Goal: Task Accomplishment & Management: Manage account settings

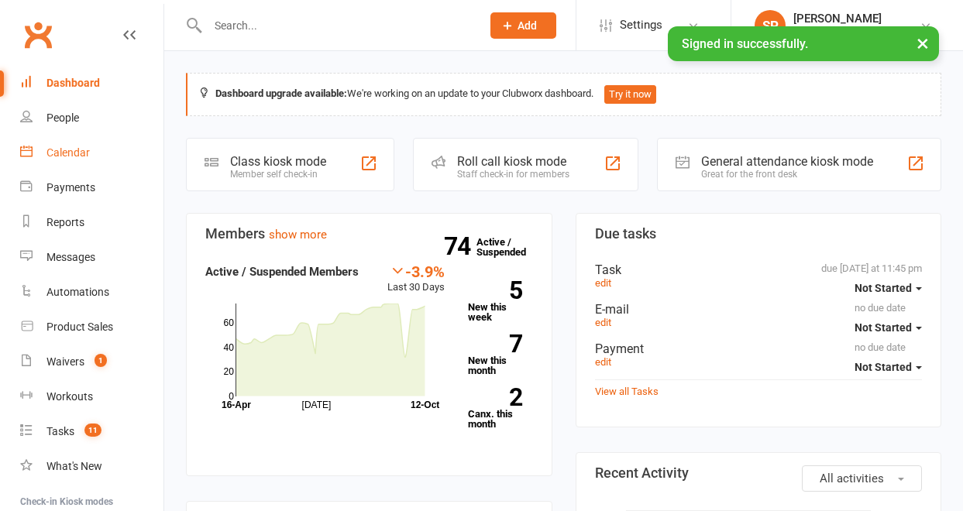
click at [73, 149] on div "Calendar" at bounding box center [67, 152] width 43 height 12
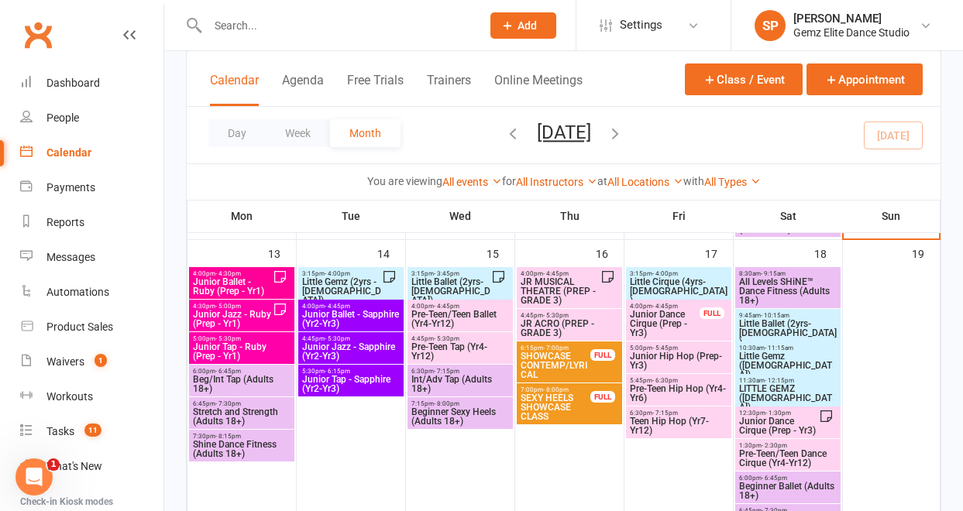
scroll to position [607, 0]
click at [345, 282] on span "Little Gemz (2yrs - [DEMOGRAPHIC_DATA])" at bounding box center [341, 292] width 81 height 28
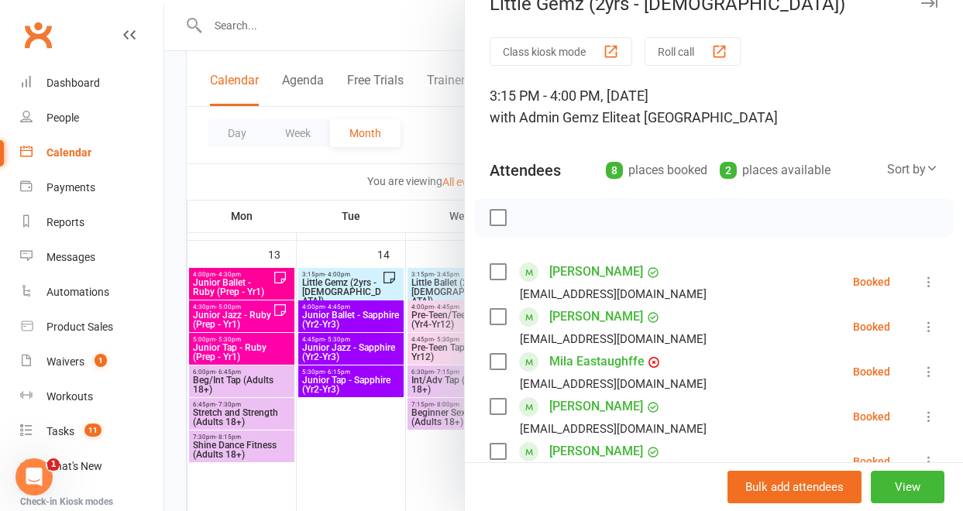
scroll to position [30, 0]
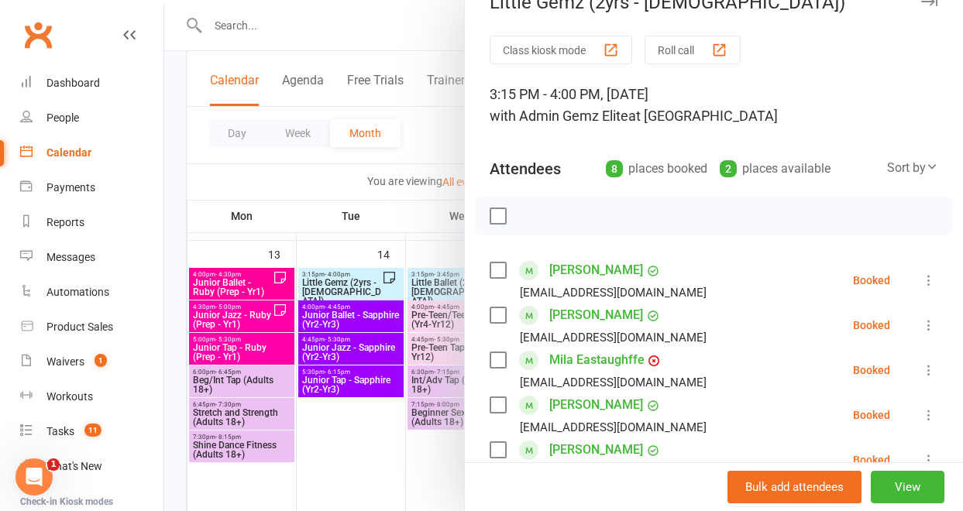
click at [564, 269] on link "[PERSON_NAME]" at bounding box center [596, 270] width 94 height 25
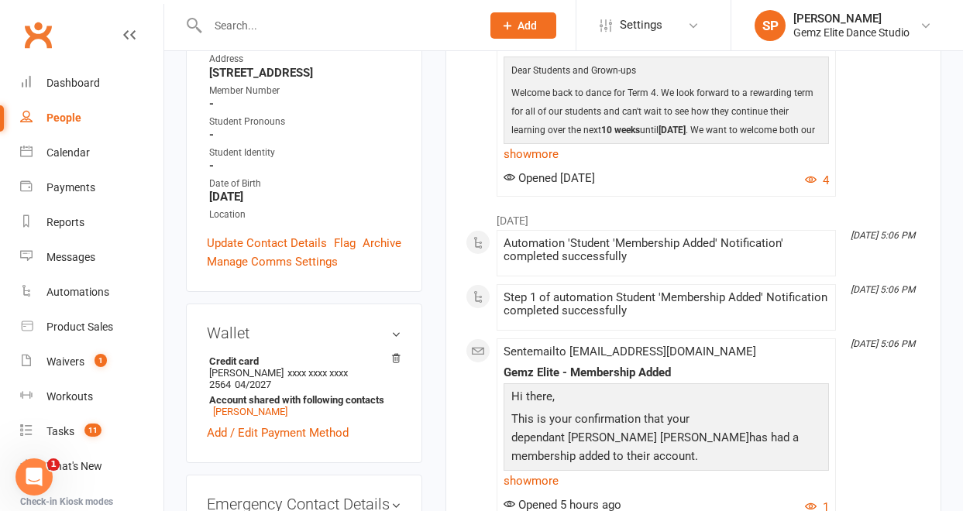
scroll to position [308, 0]
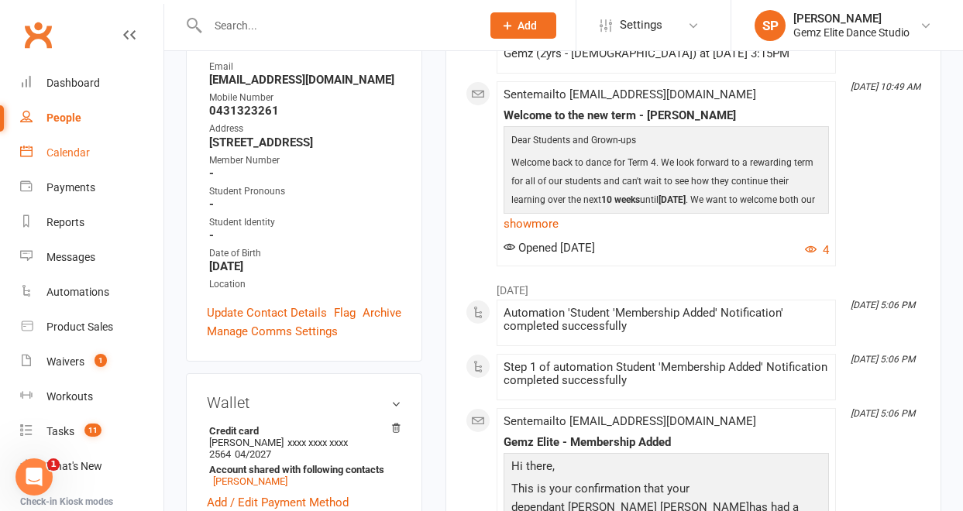
click at [81, 152] on div "Calendar" at bounding box center [67, 152] width 43 height 12
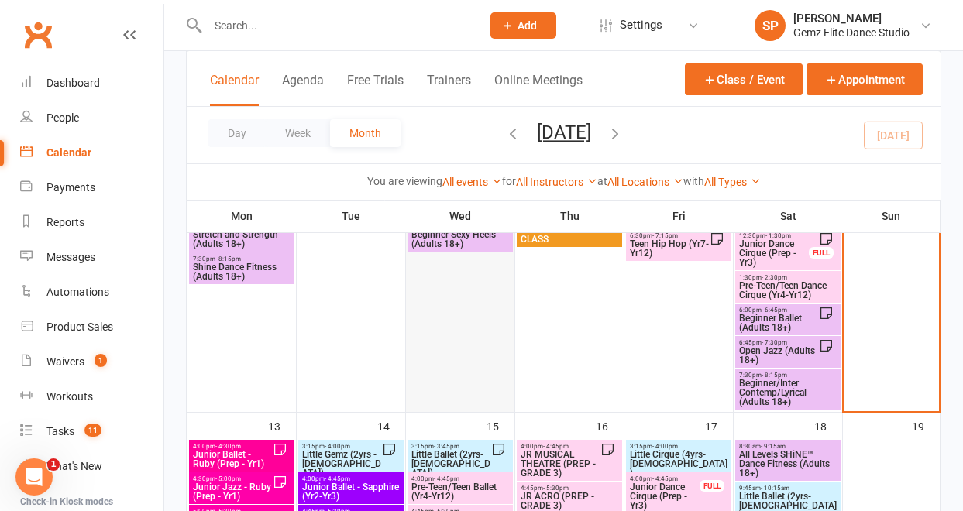
scroll to position [306, 0]
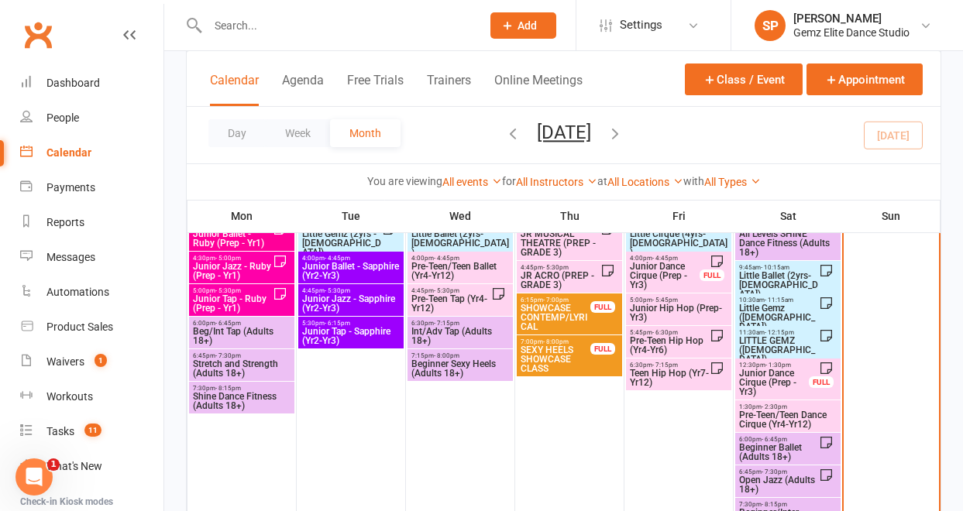
click at [380, 239] on span "Little Gemz (2yrs - [DEMOGRAPHIC_DATA])" at bounding box center [341, 243] width 81 height 28
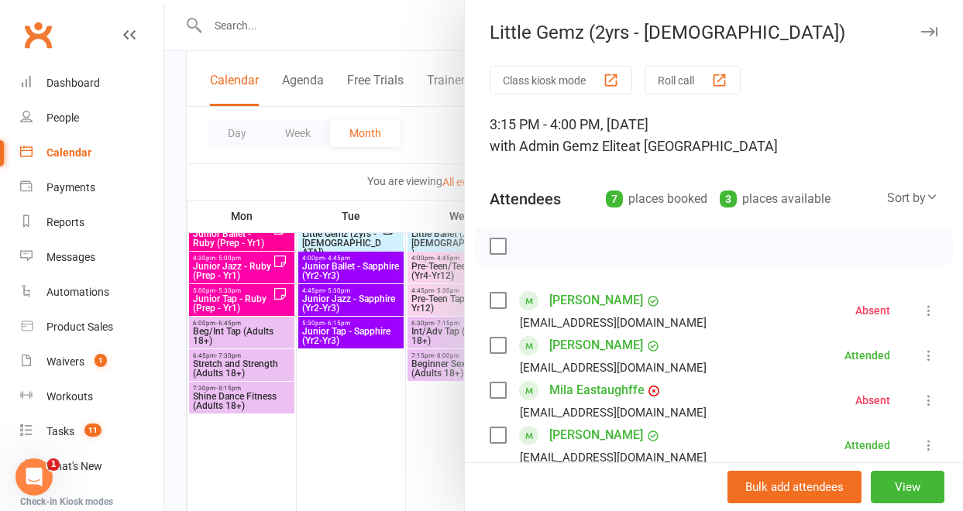
click at [383, 411] on div at bounding box center [563, 255] width 799 height 511
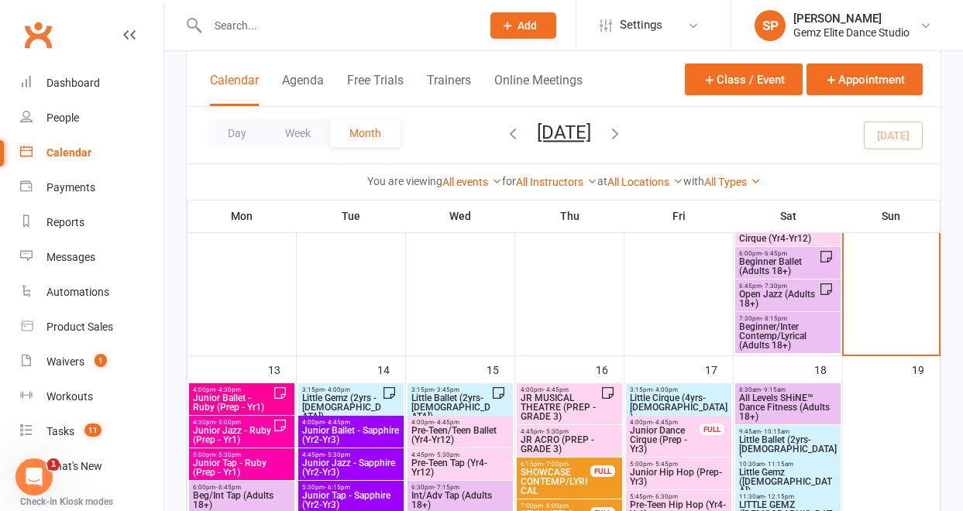
scroll to position [514, 0]
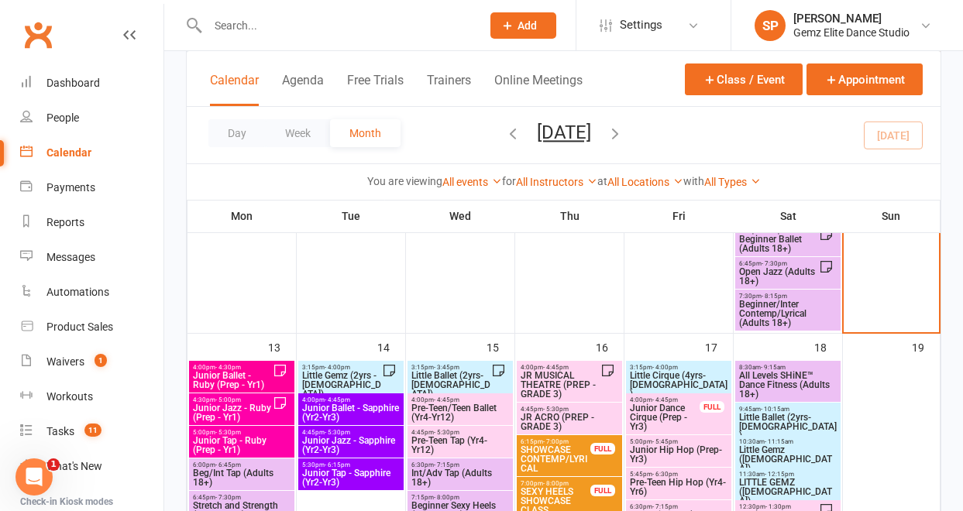
click at [366, 380] on span "Little Gemz (2yrs - [DEMOGRAPHIC_DATA])" at bounding box center [341, 385] width 81 height 28
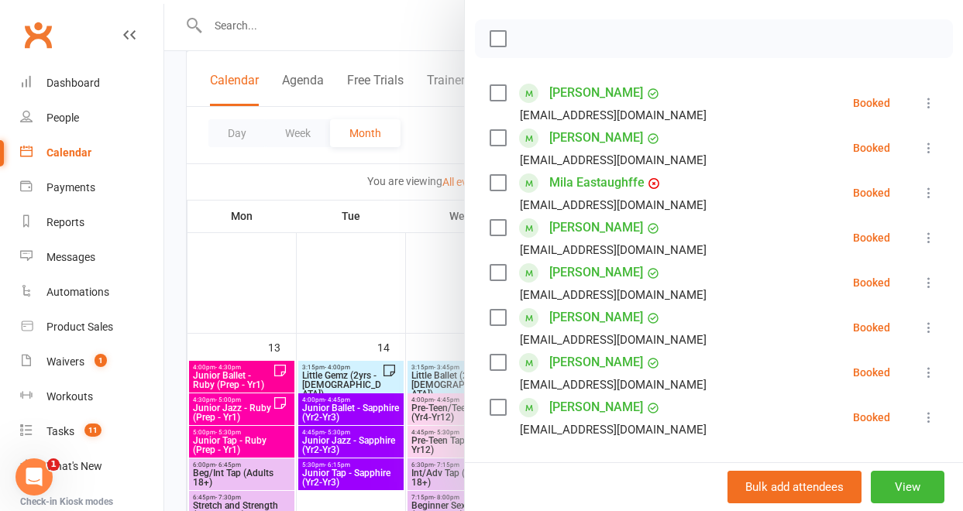
scroll to position [213, 0]
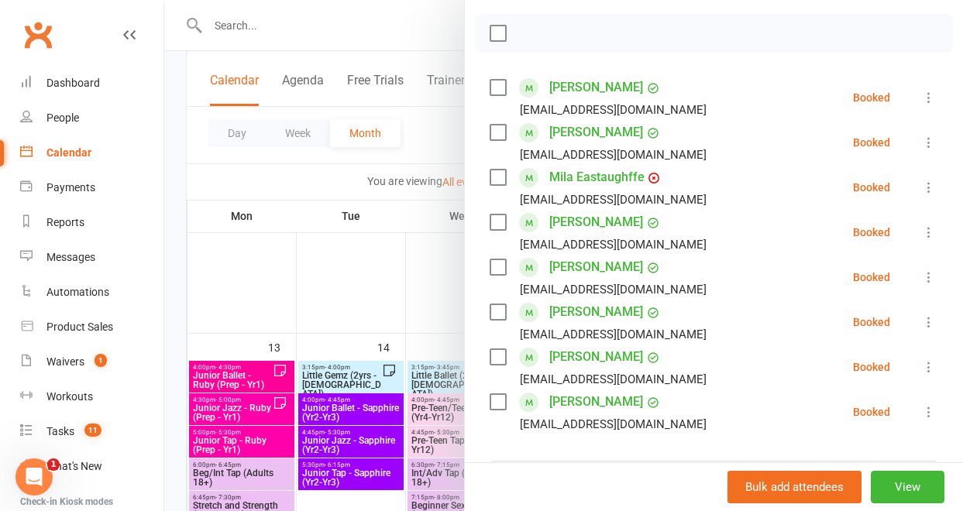
click at [576, 270] on link "[PERSON_NAME]" at bounding box center [596, 267] width 94 height 25
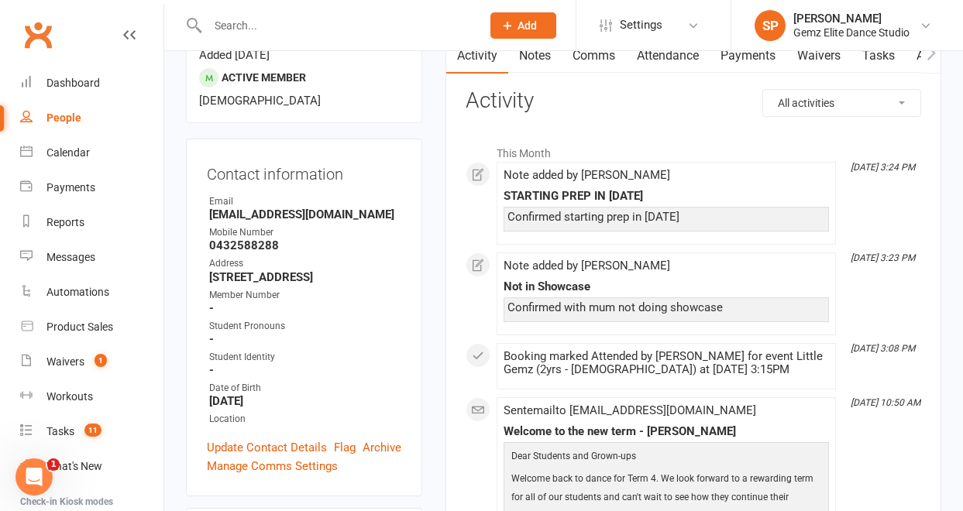
scroll to position [170, 0]
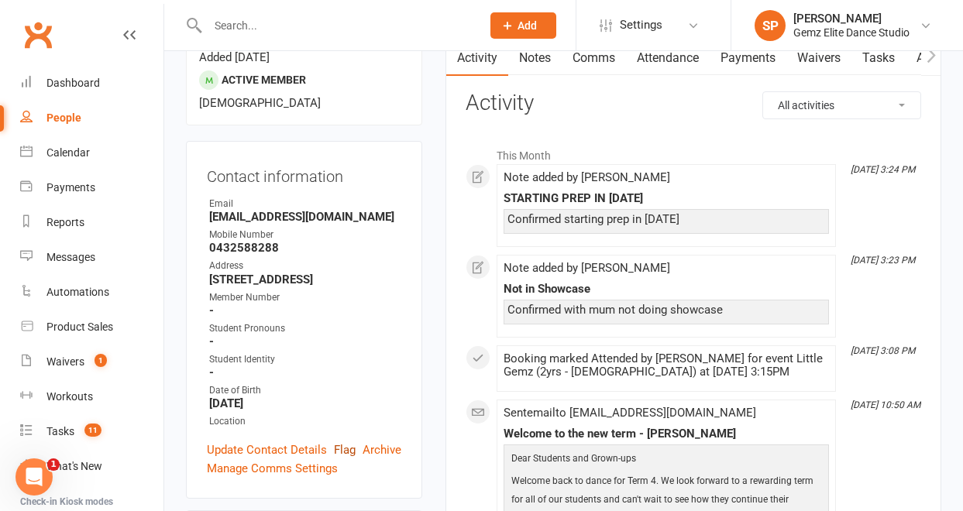
click at [349, 441] on link "Flag" at bounding box center [345, 450] width 22 height 19
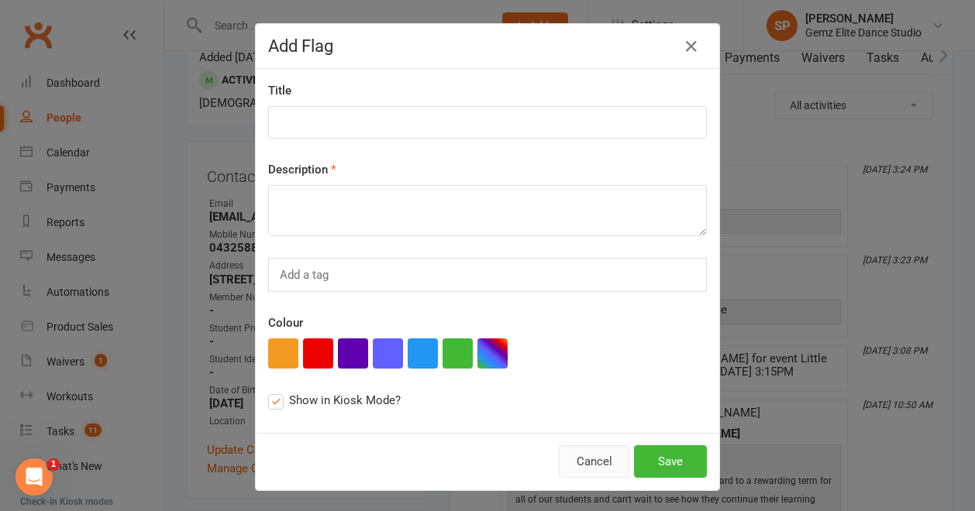
click at [588, 465] on button "Cancel" at bounding box center [594, 461] width 71 height 33
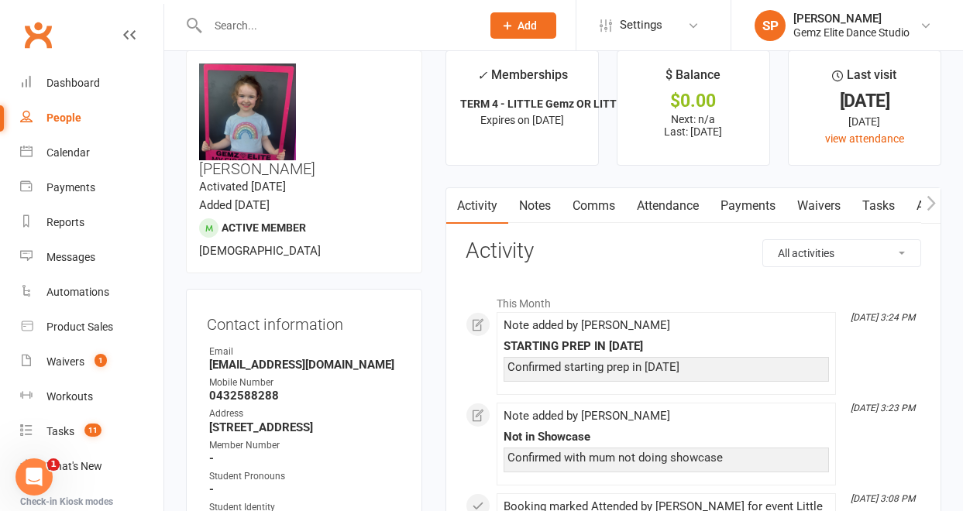
scroll to position [12, 0]
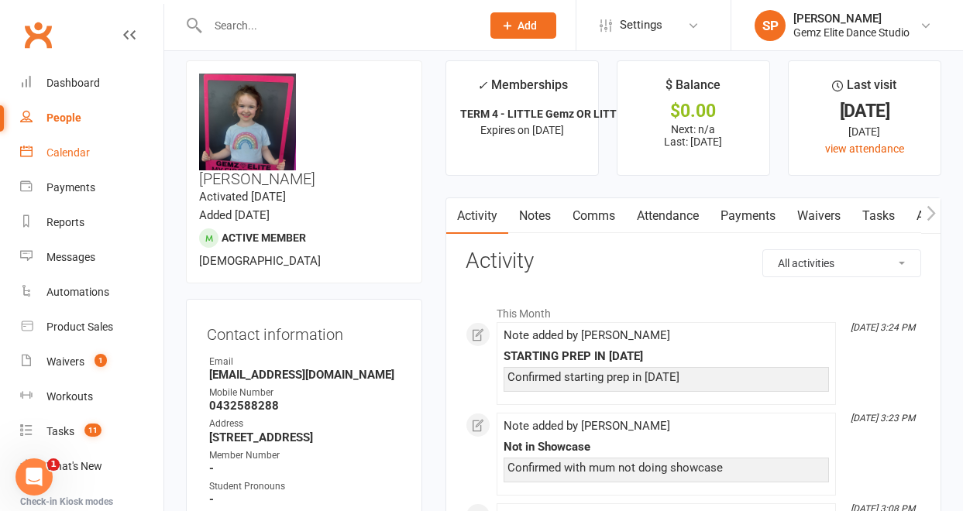
click at [66, 155] on div "Calendar" at bounding box center [67, 152] width 43 height 12
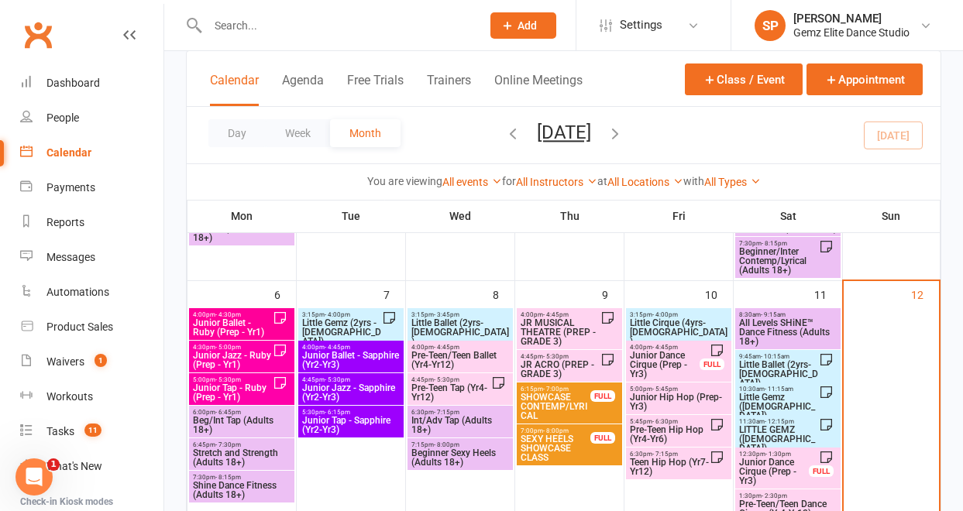
scroll to position [218, 0]
click at [807, 361] on span "Little Ballet (2yrs-[DEMOGRAPHIC_DATA])" at bounding box center [778, 373] width 81 height 28
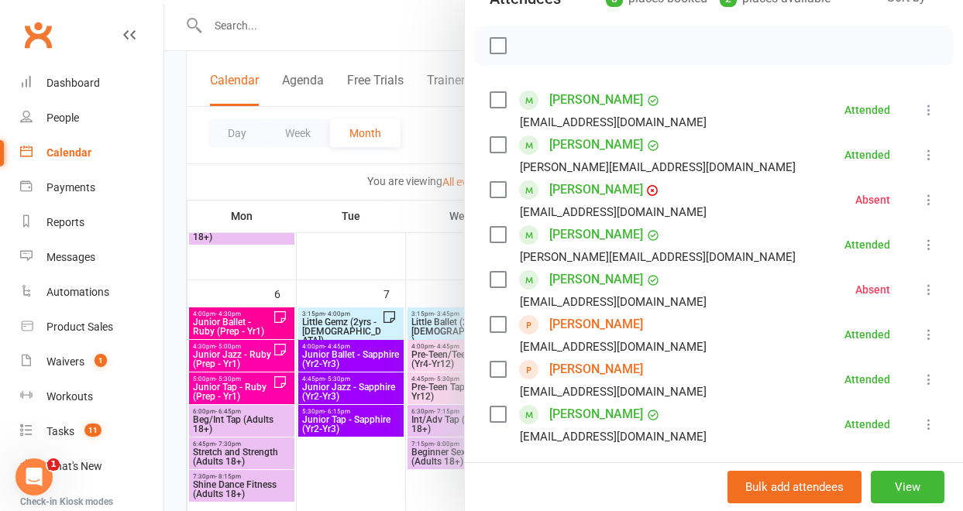
scroll to position [199, 0]
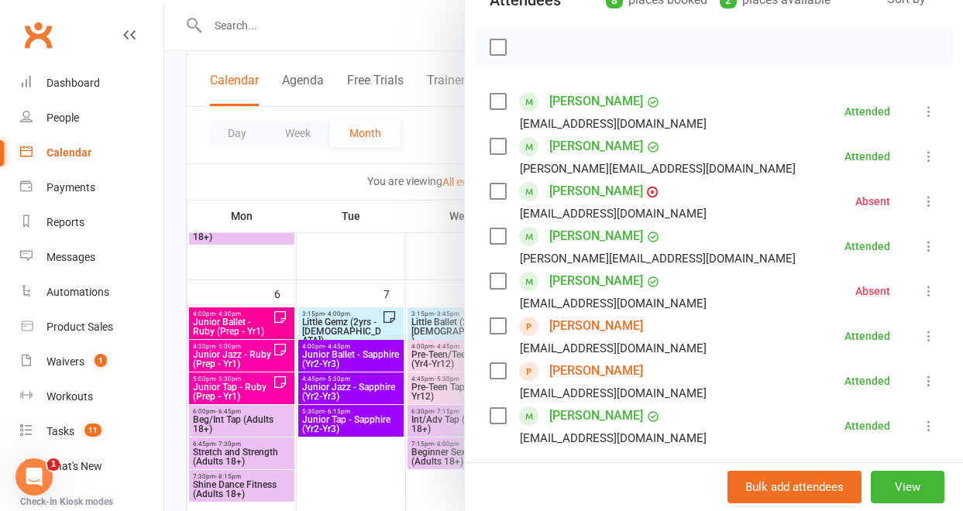
click at [578, 144] on link "[PERSON_NAME]" at bounding box center [596, 146] width 94 height 25
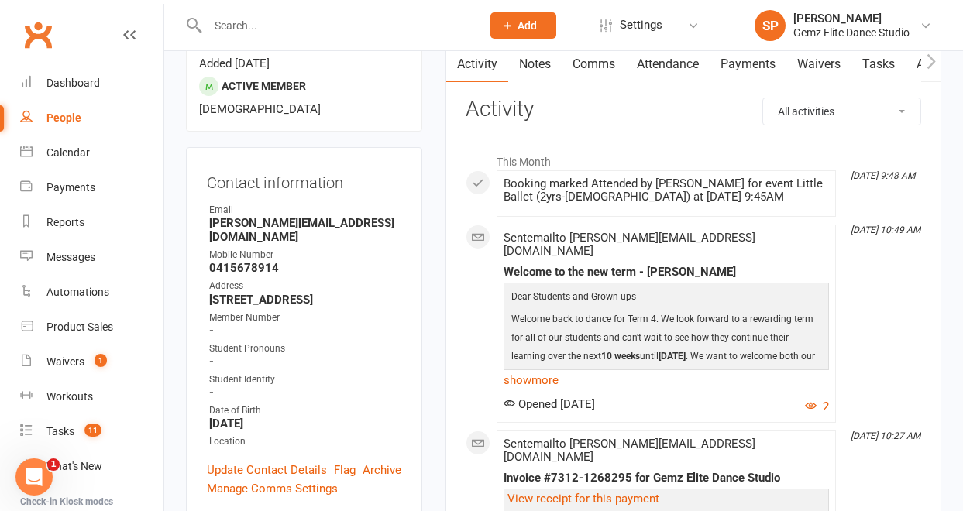
scroll to position [72, 0]
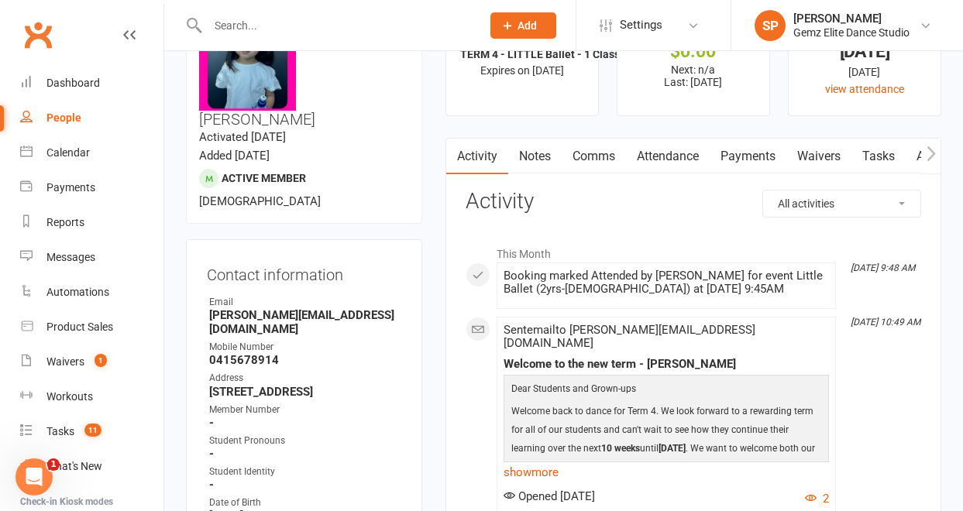
click at [547, 156] on link "Notes" at bounding box center [534, 157] width 53 height 36
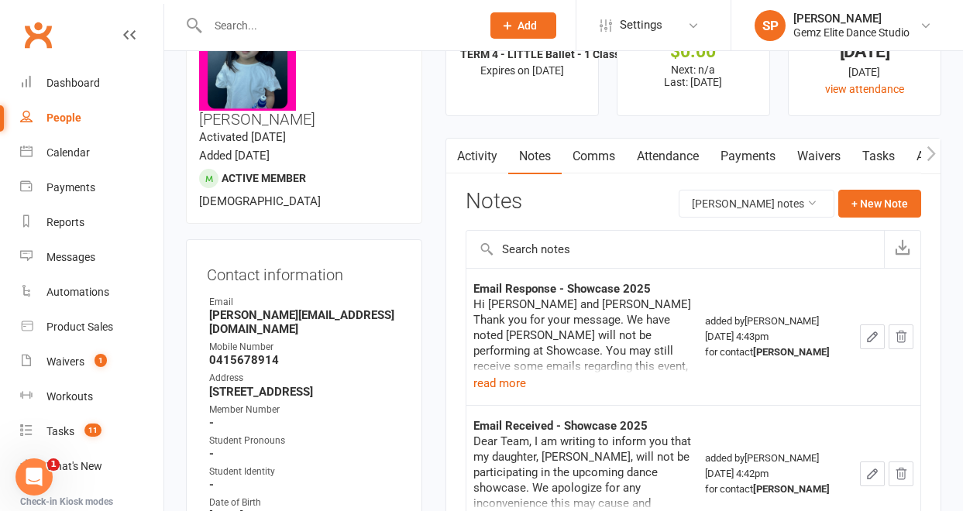
click at [548, 159] on link "Notes" at bounding box center [534, 157] width 53 height 36
click at [872, 210] on button "+ New Note" at bounding box center [879, 204] width 83 height 28
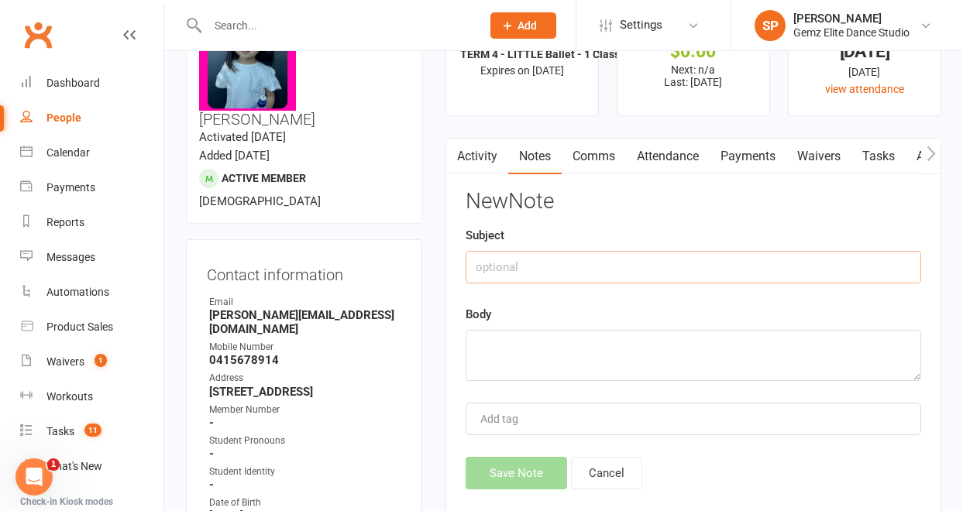
click at [548, 274] on input "text" at bounding box center [694, 267] width 456 height 33
type input "N"
click at [63, 152] on div "Calendar" at bounding box center [67, 152] width 43 height 12
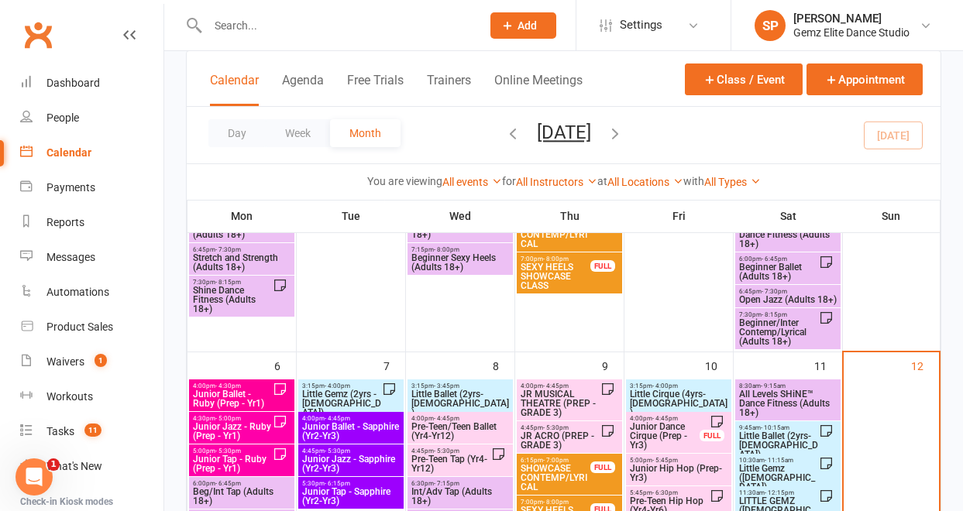
scroll to position [211, 0]
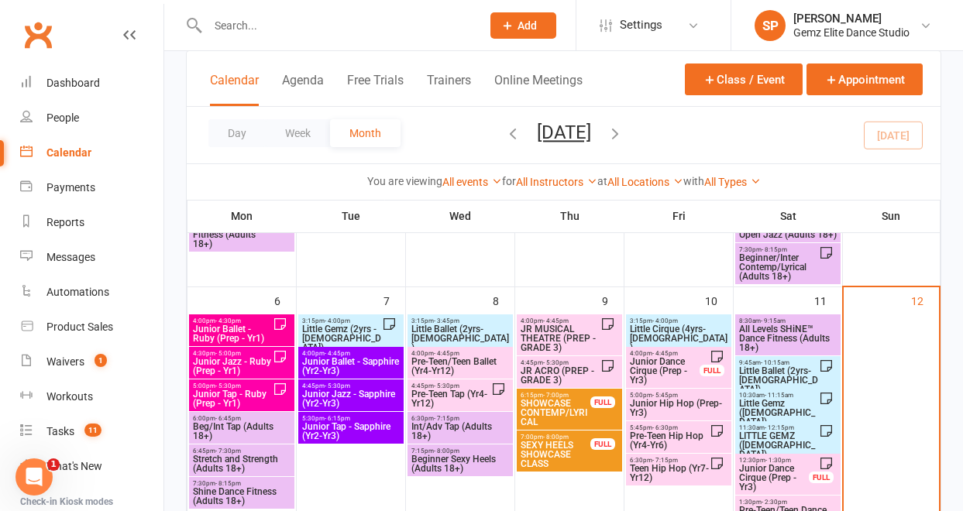
click at [782, 376] on span "Little Ballet (2yrs-[DEMOGRAPHIC_DATA])" at bounding box center [778, 380] width 81 height 28
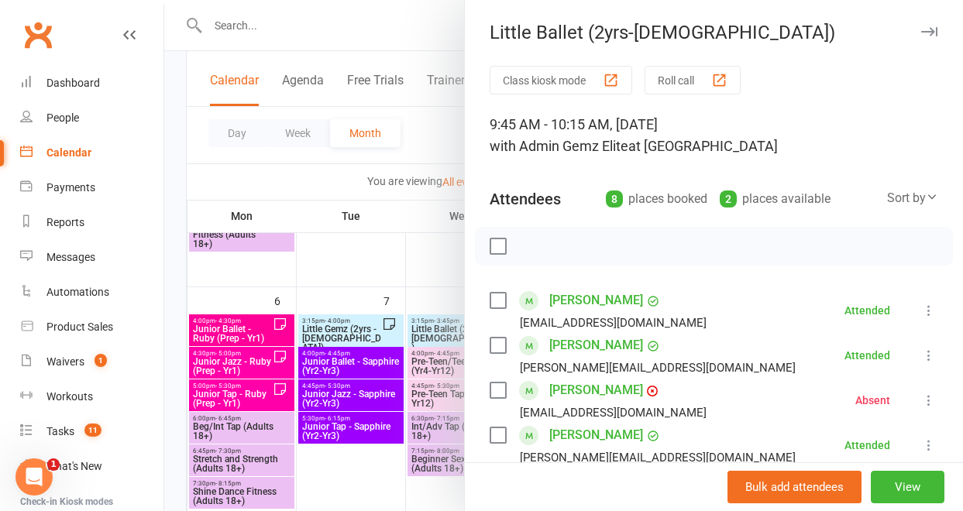
click at [603, 301] on link "[PERSON_NAME]" at bounding box center [596, 300] width 94 height 25
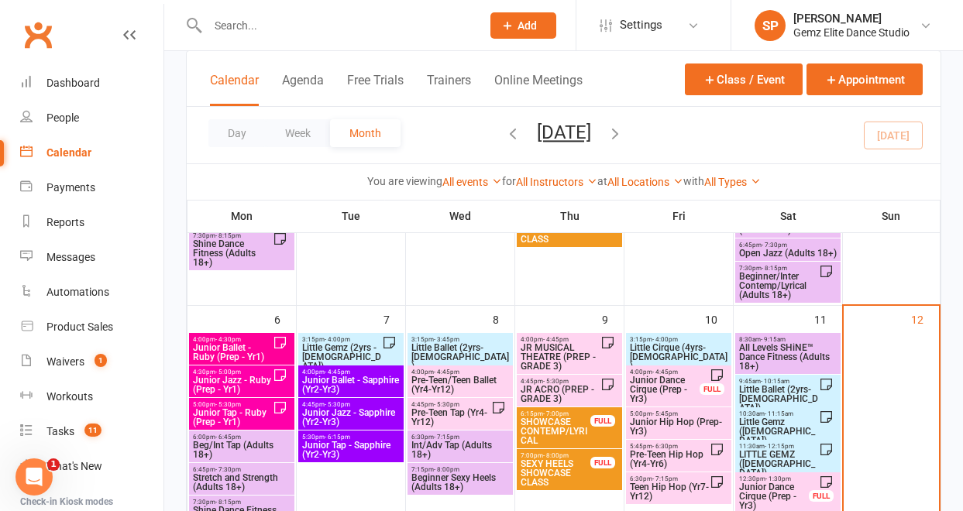
scroll to position [193, 0]
click at [763, 391] on span "Little Ballet (2yrs-[DEMOGRAPHIC_DATA])" at bounding box center [778, 398] width 81 height 28
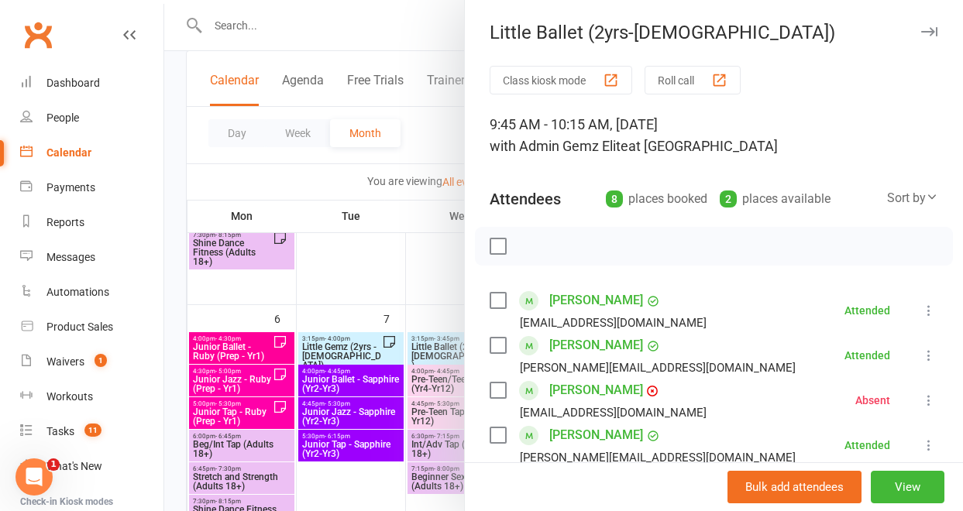
click at [584, 343] on link "[PERSON_NAME]" at bounding box center [596, 345] width 94 height 25
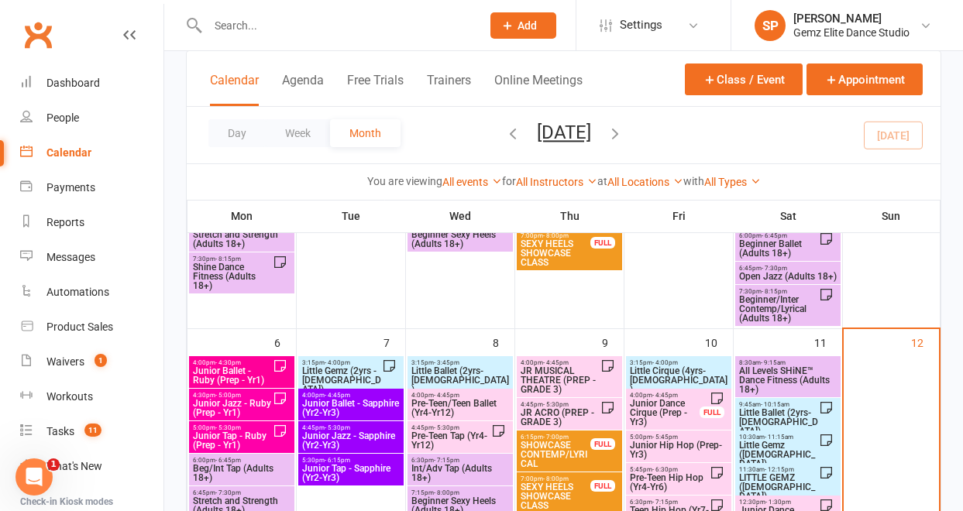
scroll to position [170, 0]
click at [775, 416] on span "Little Ballet (2yrs-[DEMOGRAPHIC_DATA])" at bounding box center [778, 422] width 81 height 28
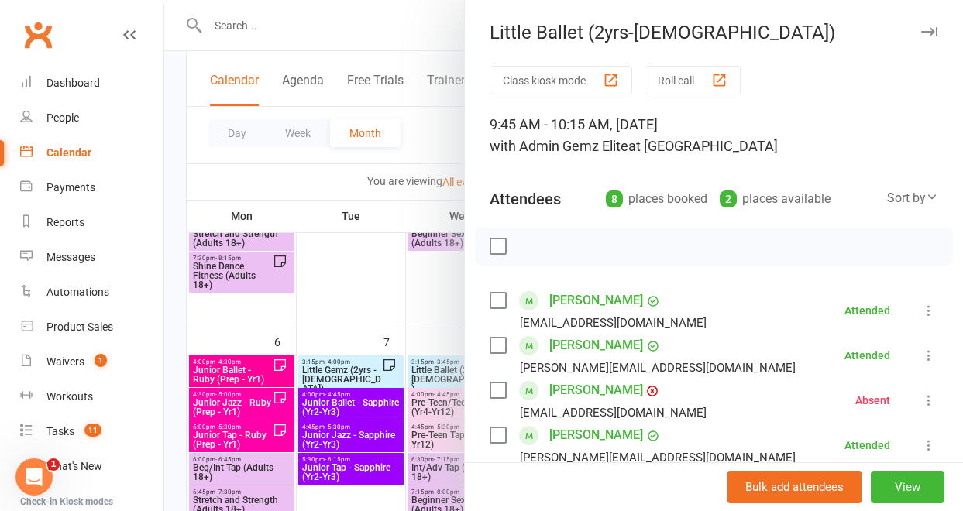
click at [564, 433] on link "[PERSON_NAME]" at bounding box center [596, 435] width 94 height 25
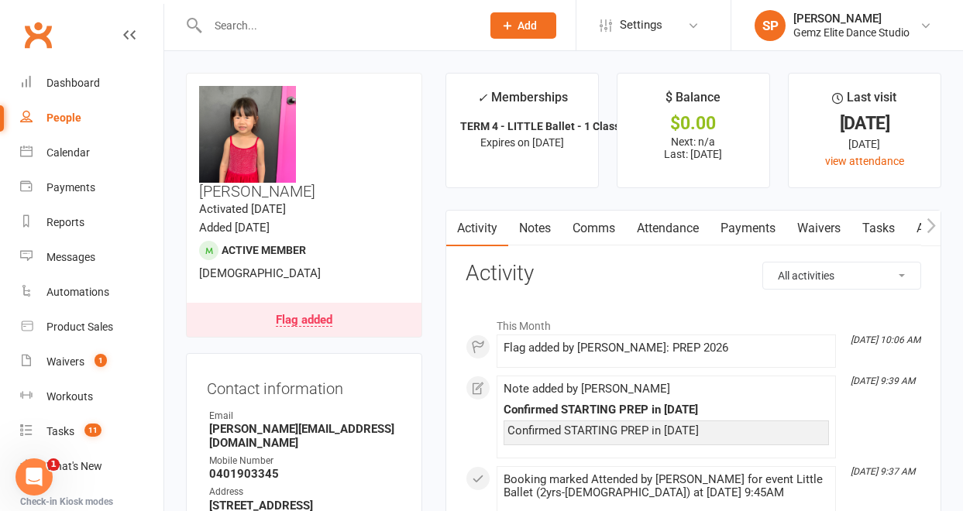
click at [302, 315] on div "Flag added" at bounding box center [304, 321] width 57 height 12
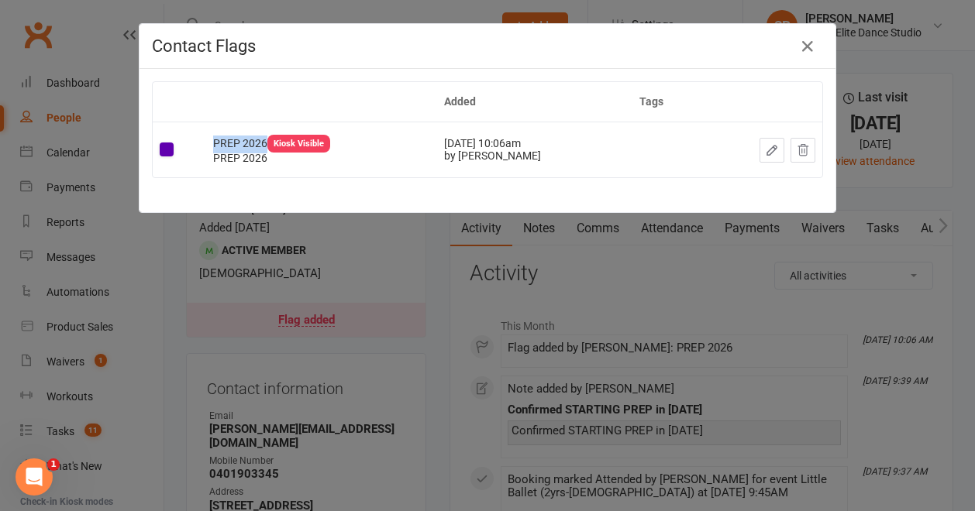
drag, startPoint x: 204, startPoint y: 143, endPoint x: 260, endPoint y: 145, distance: 55.8
click at [260, 145] on td "PREP 2026 Kiosk Visible PREP 2026" at bounding box center [321, 149] width 231 height 55
copy span "PREP 2026"
click at [67, 146] on div "Contact Flags Added Tags PREP 2026 Kiosk Visible PREP 2026 [DATE] 10:06am by [P…" at bounding box center [487, 255] width 975 height 511
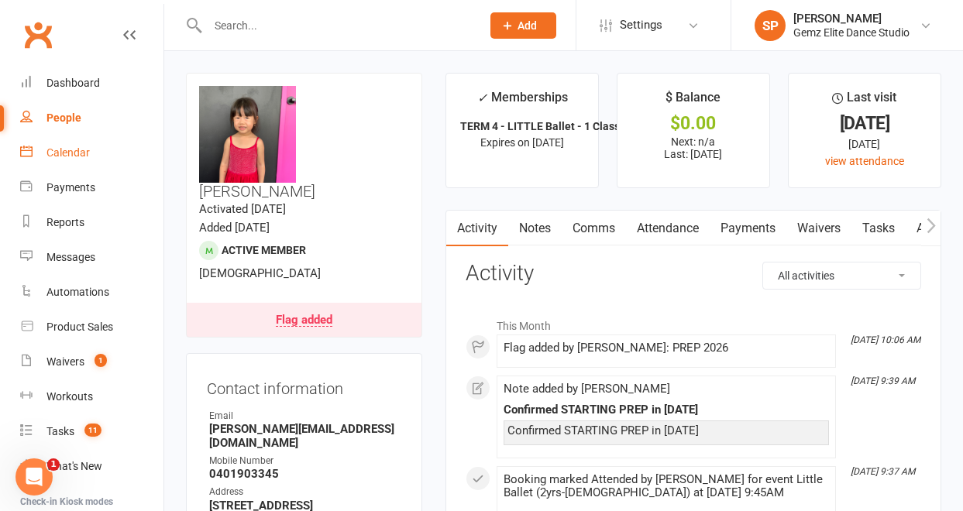
click at [71, 153] on div "Calendar" at bounding box center [67, 152] width 43 height 12
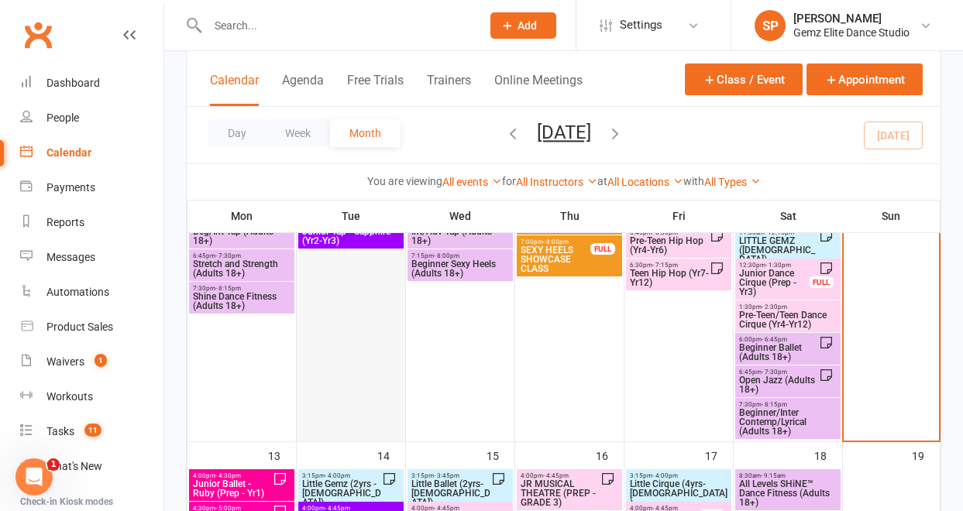
scroll to position [536, 0]
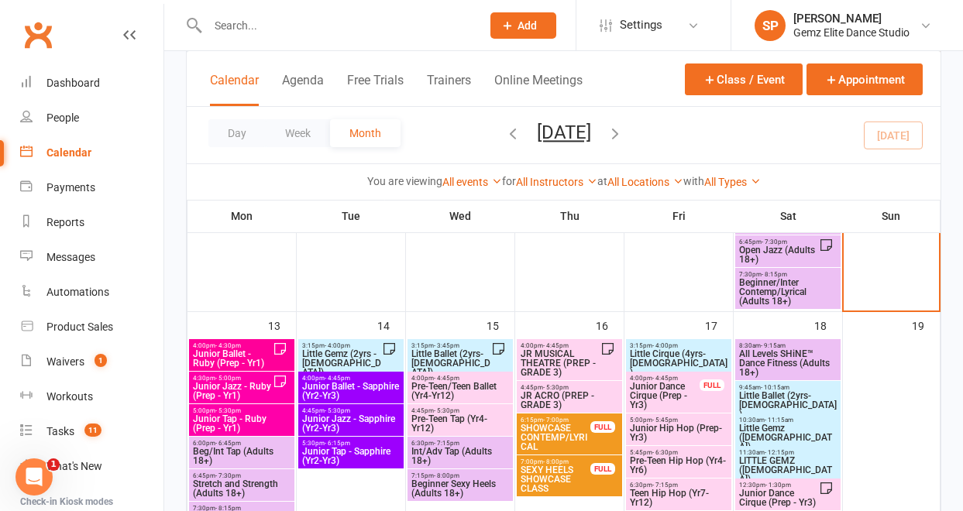
click at [370, 355] on span "Little Gemz (2yrs - [DEMOGRAPHIC_DATA])" at bounding box center [341, 363] width 81 height 28
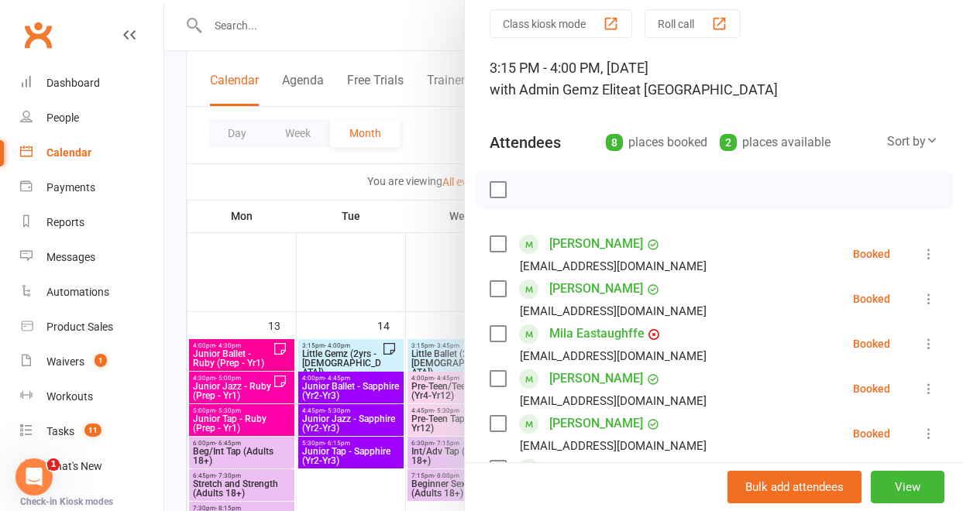
scroll to position [62, 0]
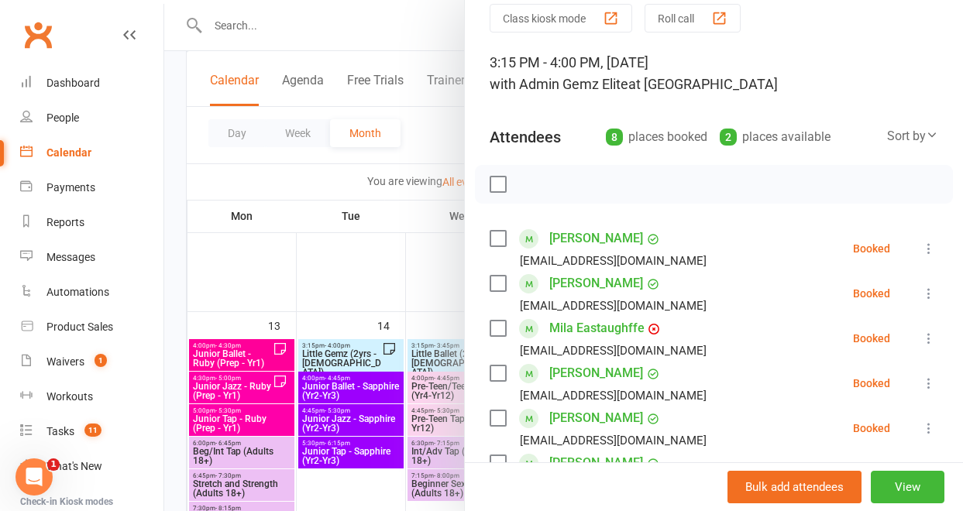
click at [587, 418] on link "[PERSON_NAME]" at bounding box center [596, 418] width 94 height 25
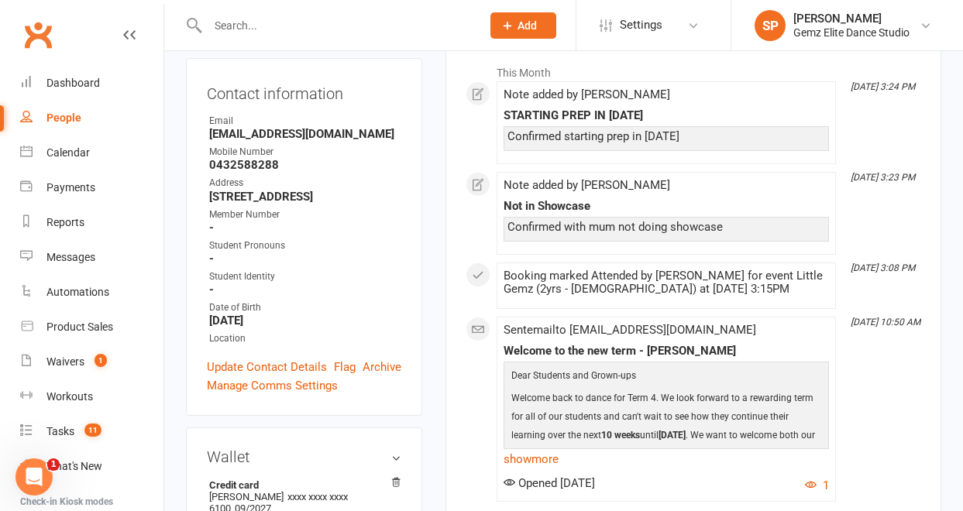
scroll to position [251, 0]
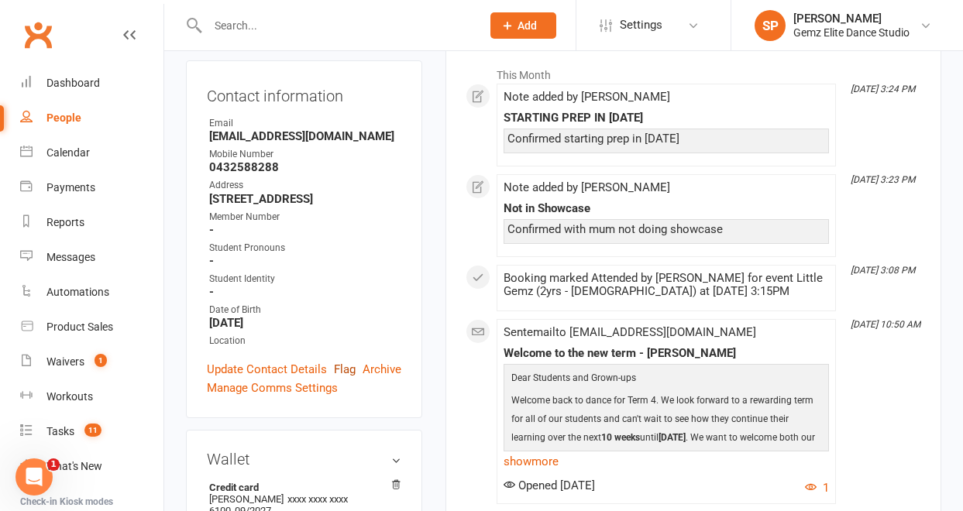
click at [342, 360] on link "Flag" at bounding box center [345, 369] width 22 height 19
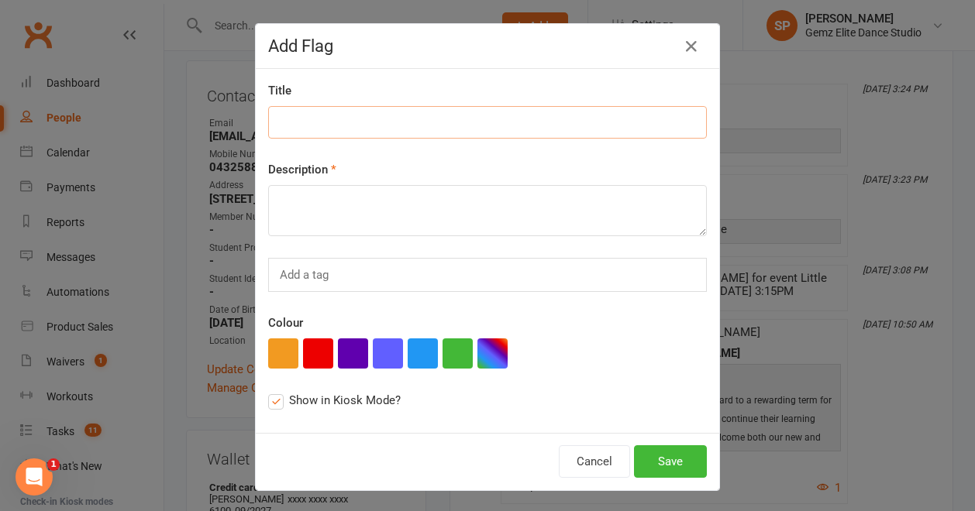
click at [358, 129] on input at bounding box center [487, 122] width 439 height 33
paste input "PREP 2026"
type input "PREP 2026"
click at [330, 195] on textarea at bounding box center [487, 210] width 439 height 51
paste textarea "PREP 2026"
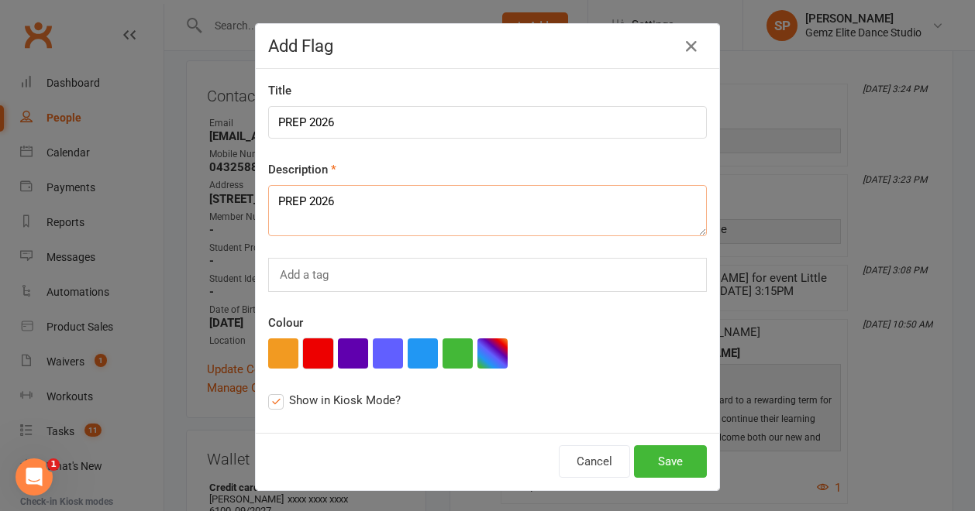
type textarea "PREP 2026"
click at [311, 347] on button "button" at bounding box center [318, 354] width 30 height 30
click at [672, 465] on button "Save" at bounding box center [670, 461] width 73 height 33
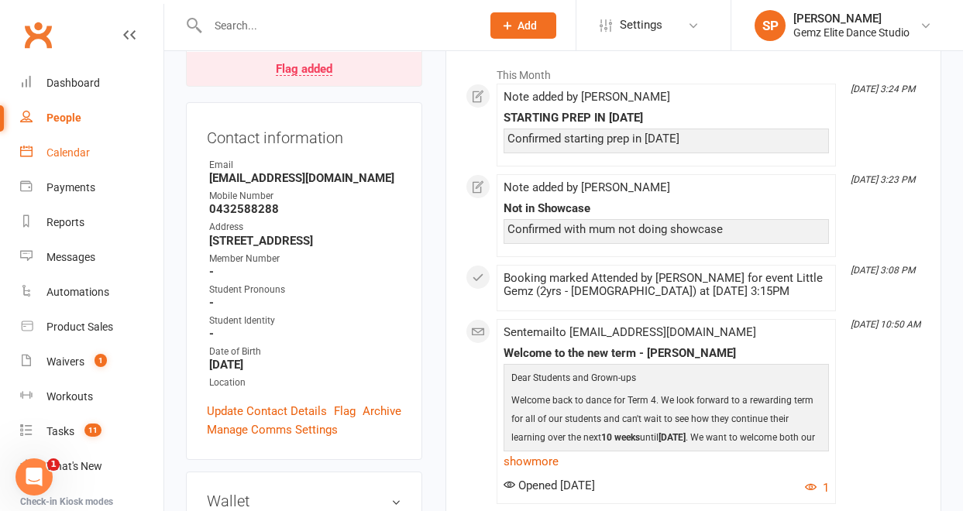
click at [63, 159] on link "Calendar" at bounding box center [91, 153] width 143 height 35
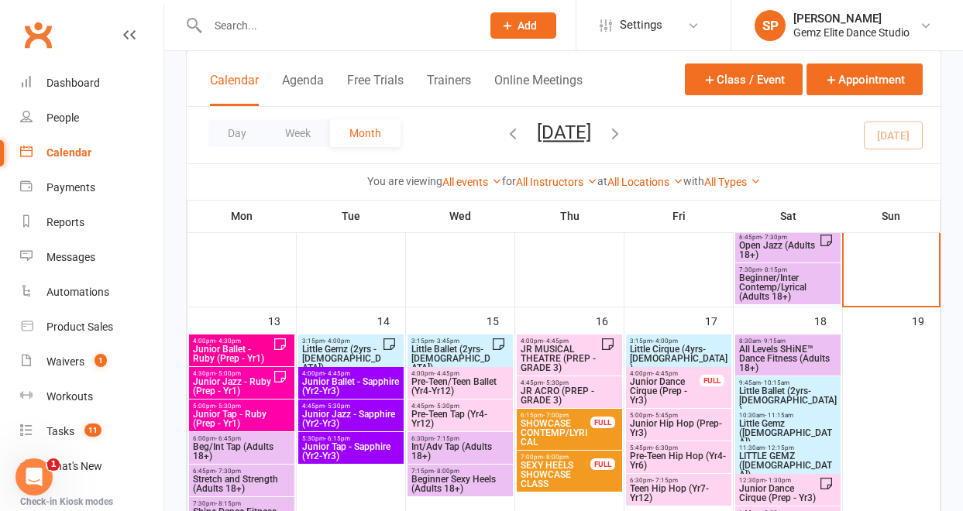
scroll to position [562, 0]
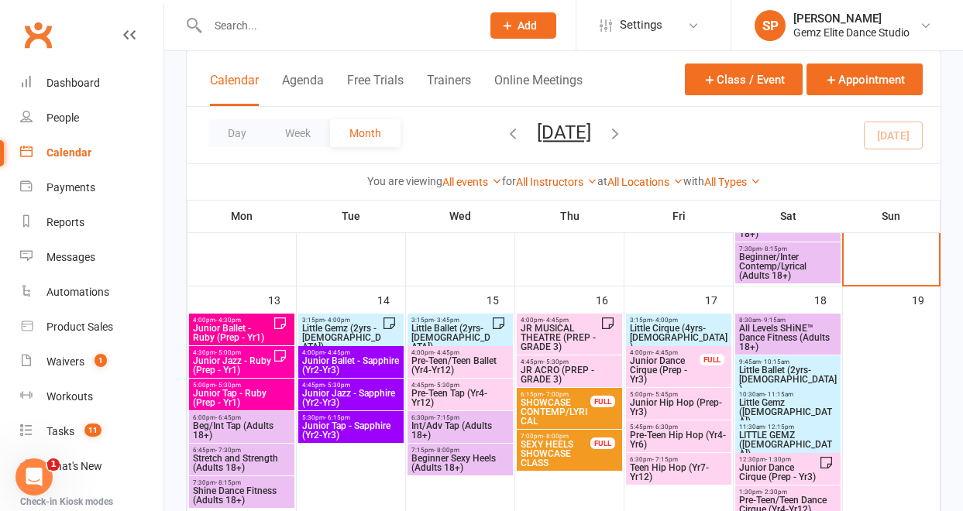
click at [330, 327] on span "Little Gemz (2yrs - [DEMOGRAPHIC_DATA])" at bounding box center [341, 338] width 81 height 28
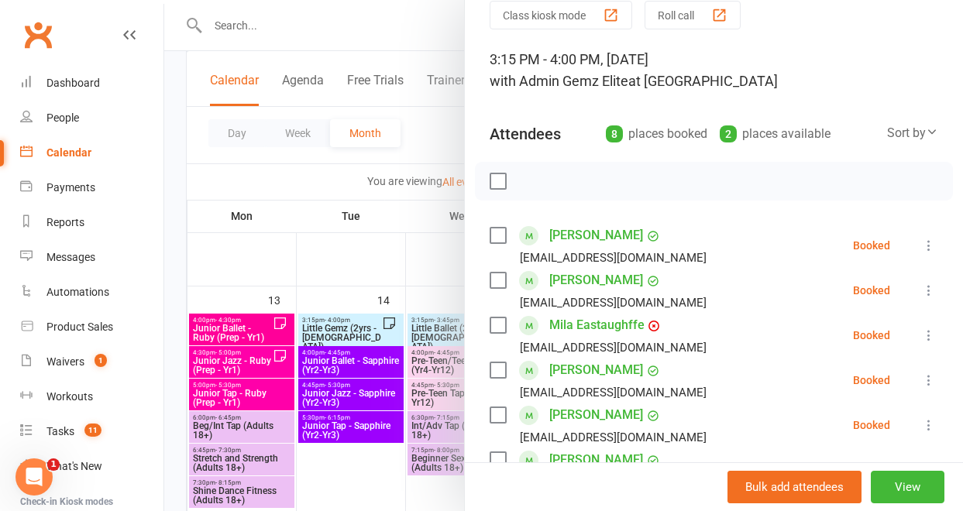
scroll to position [79, 0]
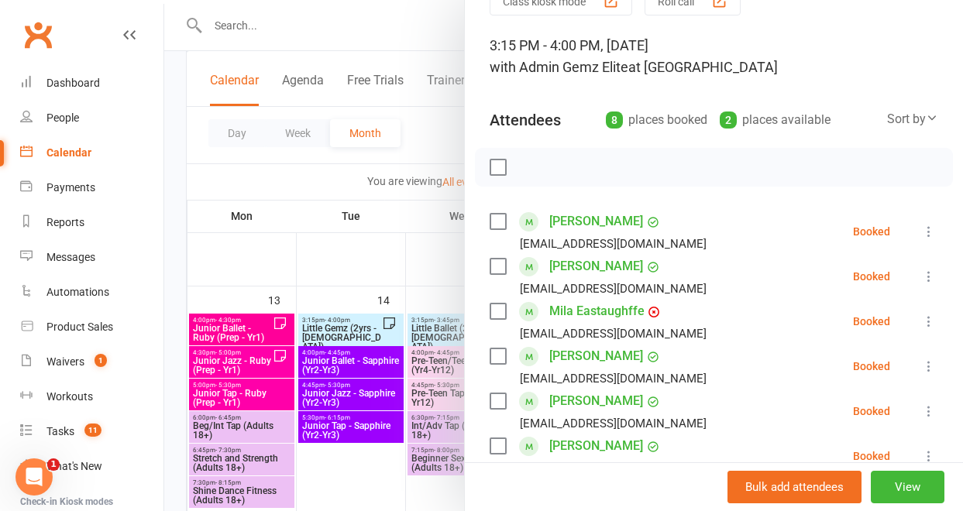
click at [595, 402] on link "[PERSON_NAME]" at bounding box center [596, 401] width 94 height 25
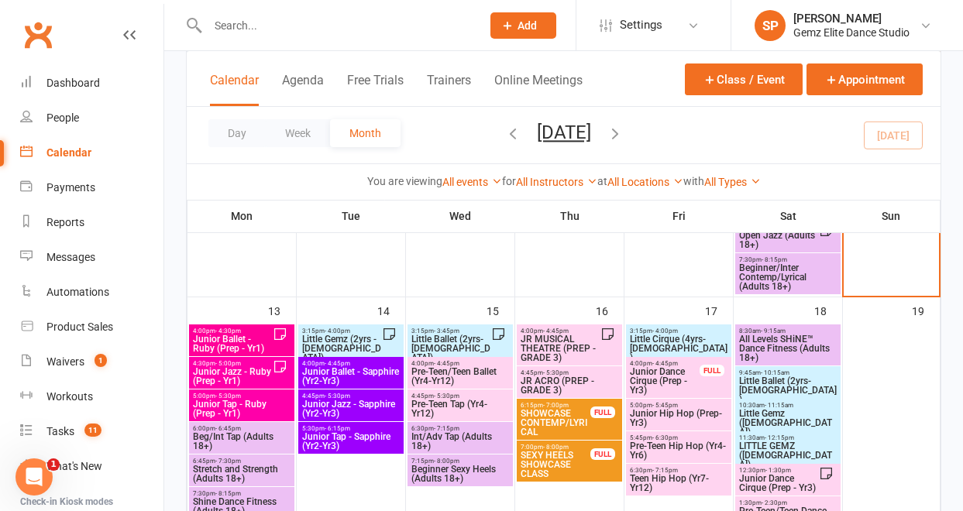
scroll to position [576, 0]
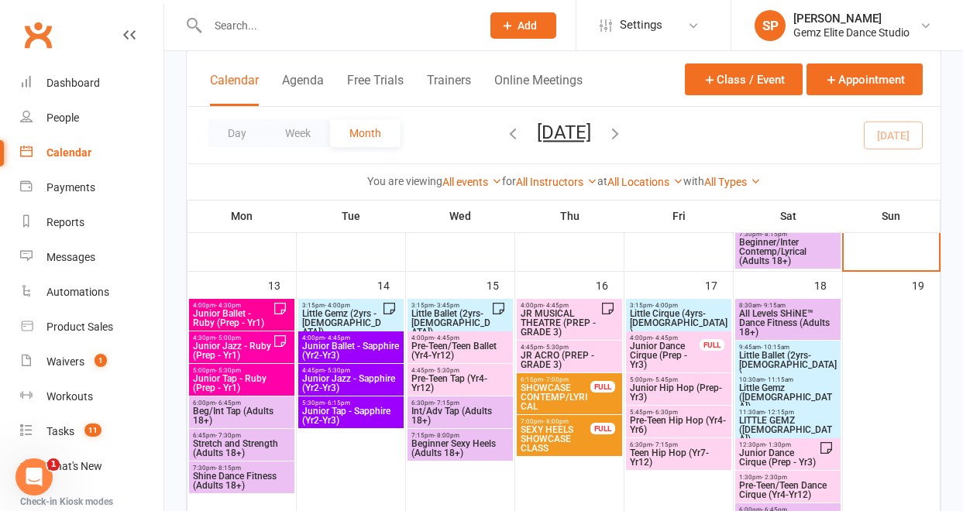
click at [362, 302] on span "3:15pm - 4:00pm" at bounding box center [341, 305] width 81 height 7
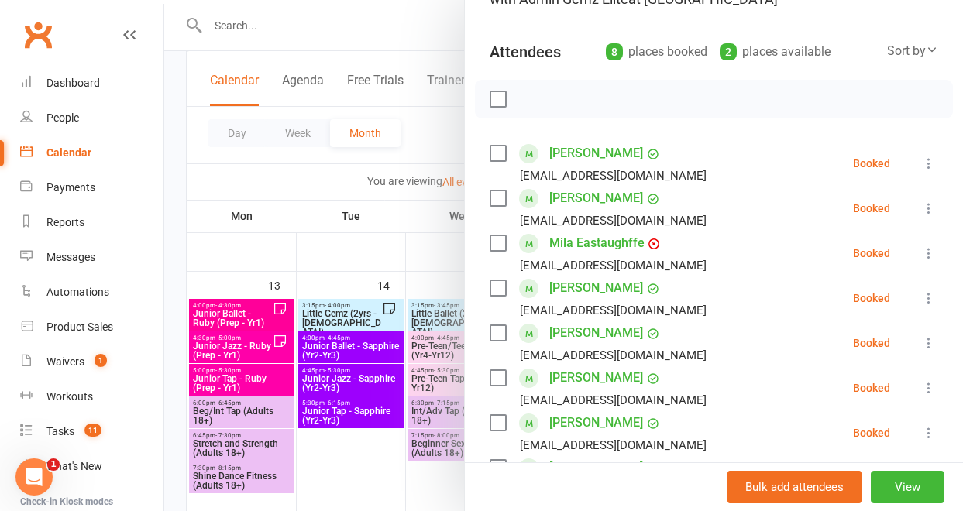
scroll to position [159, 0]
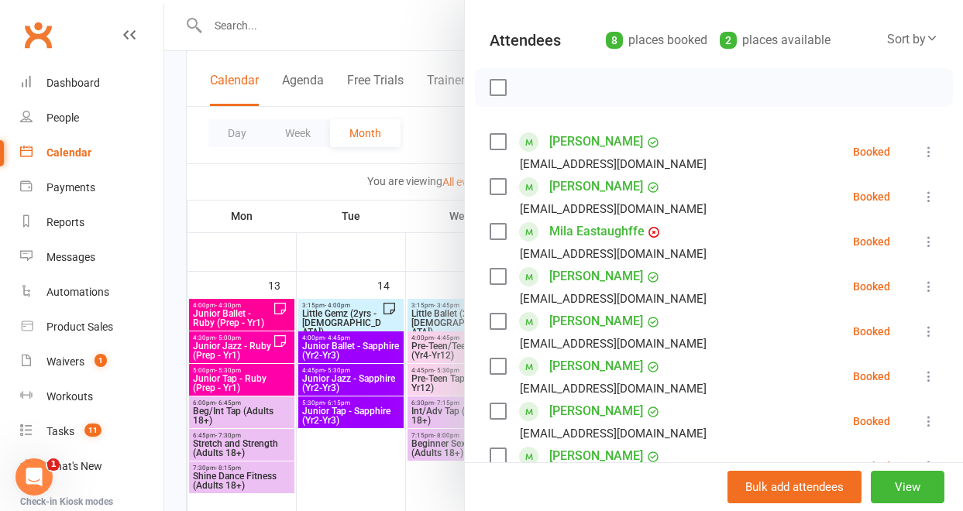
click at [580, 363] on link "[PERSON_NAME]" at bounding box center [596, 366] width 94 height 25
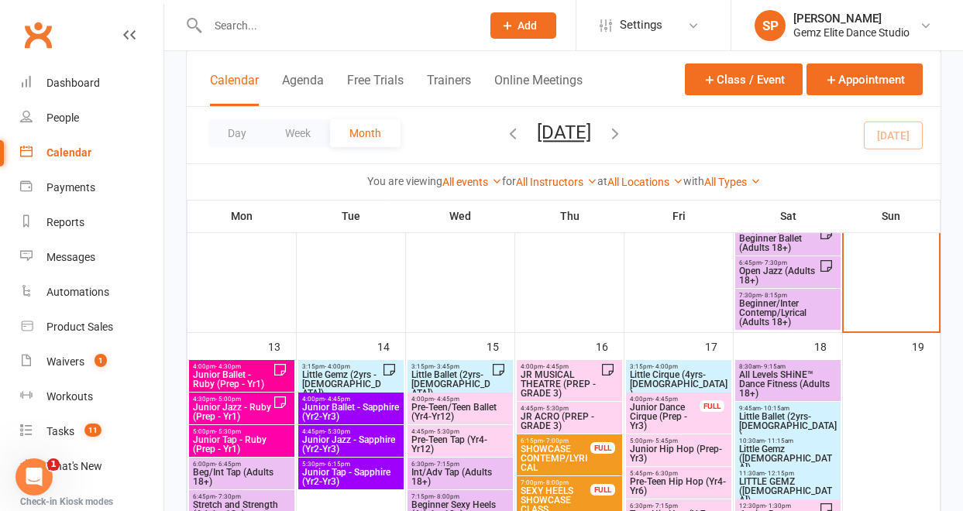
scroll to position [557, 0]
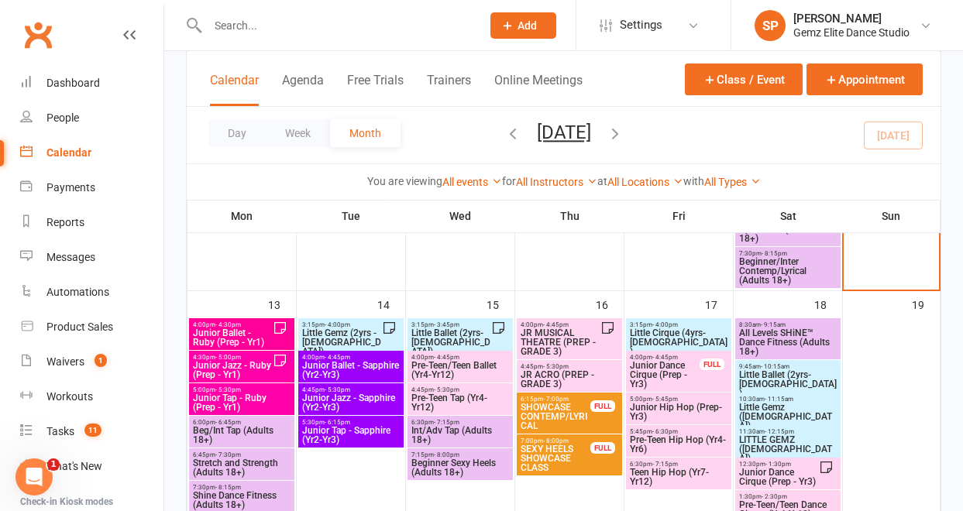
click at [349, 335] on span "Little Gemz (2yrs - [DEMOGRAPHIC_DATA])" at bounding box center [341, 342] width 81 height 28
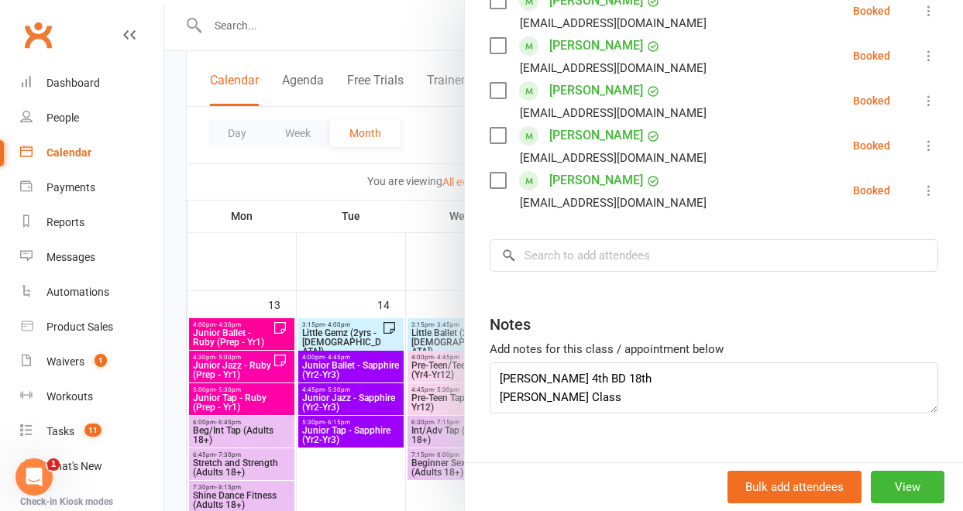
scroll to position [442, 0]
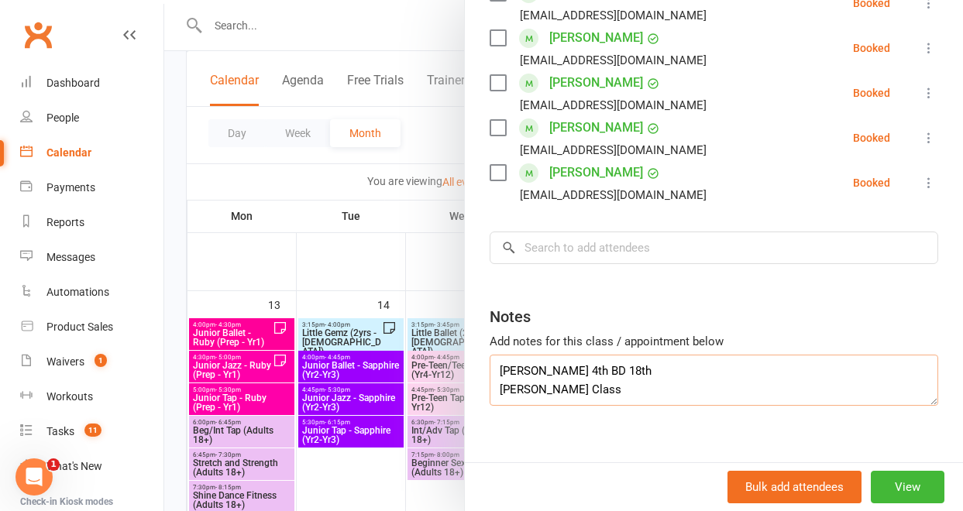
click at [619, 377] on textarea "[PERSON_NAME] 4th BD 18th [PERSON_NAME] Class" at bounding box center [714, 380] width 449 height 51
click at [596, 171] on link "[PERSON_NAME]" at bounding box center [596, 172] width 94 height 25
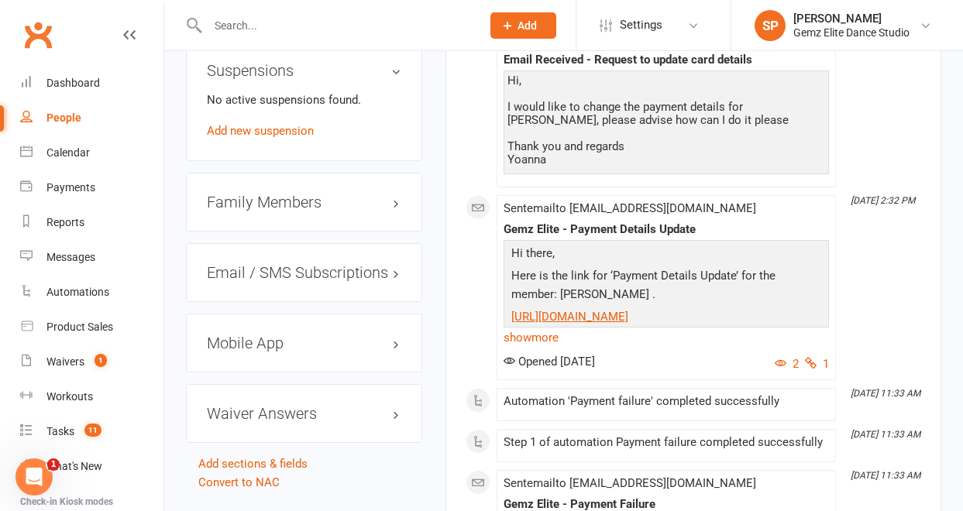
scroll to position [1495, 0]
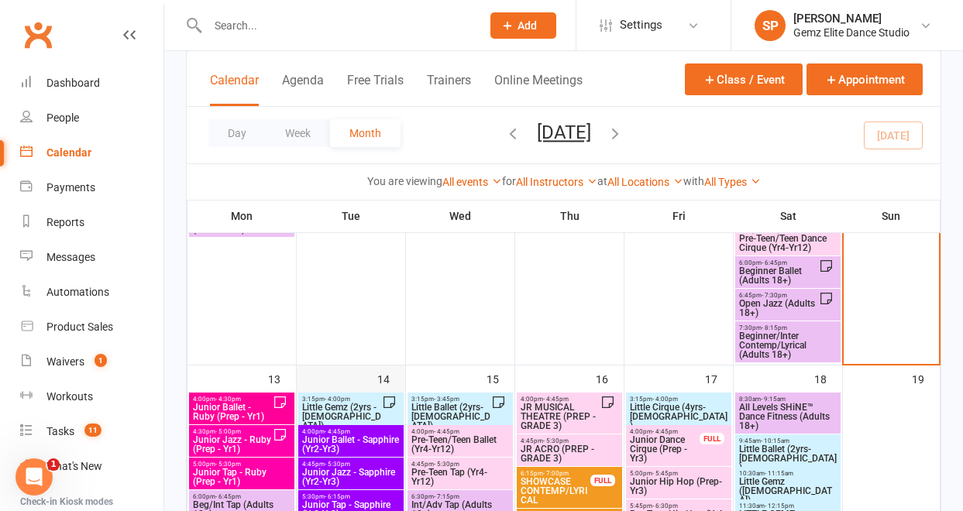
scroll to position [483, 0]
click at [357, 417] on span "Little Gemz (2yrs - [DEMOGRAPHIC_DATA])" at bounding box center [341, 417] width 81 height 28
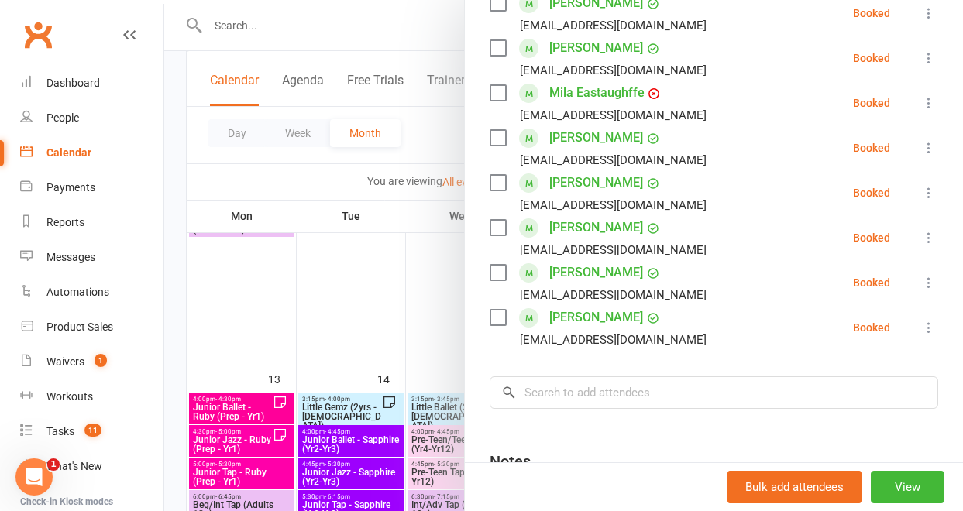
scroll to position [321, 0]
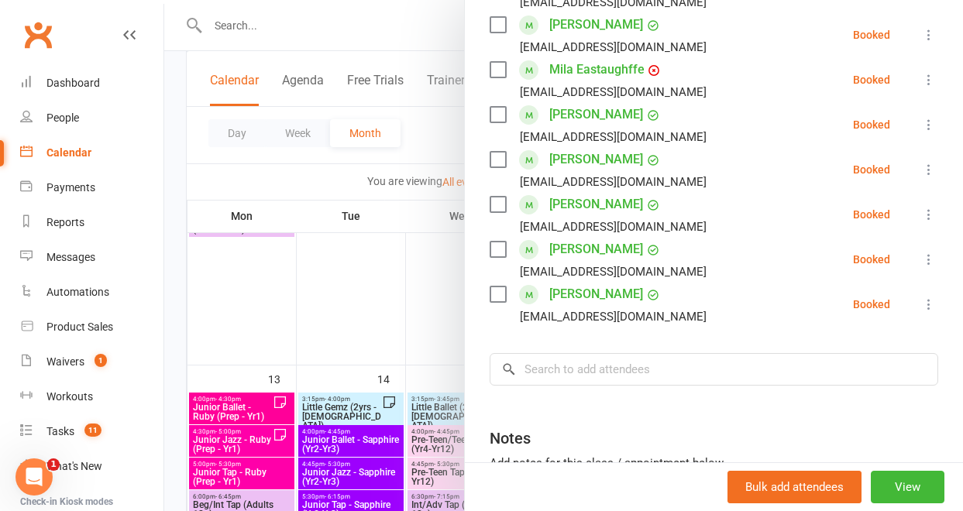
click at [569, 252] on link "[PERSON_NAME]" at bounding box center [596, 249] width 94 height 25
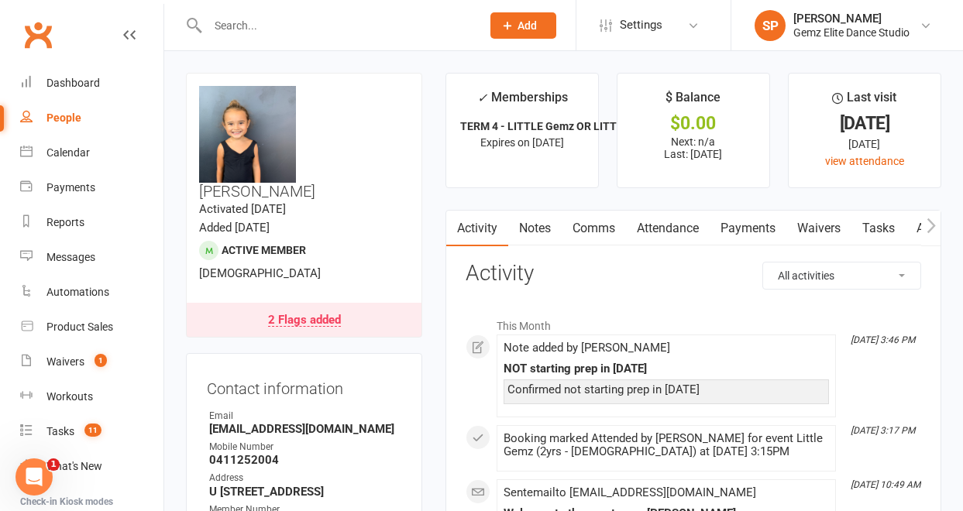
scroll to position [13, 0]
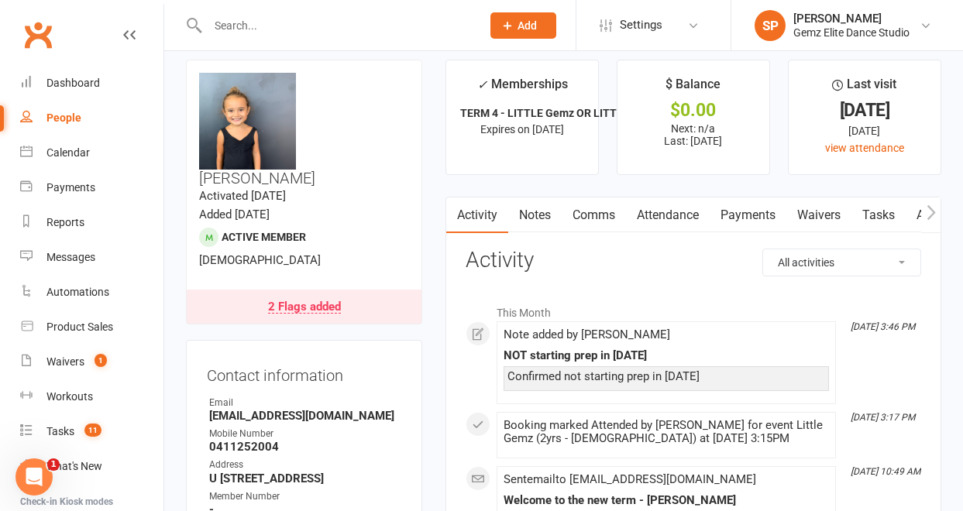
click at [297, 301] on div "2 Flags added" at bounding box center [304, 307] width 73 height 12
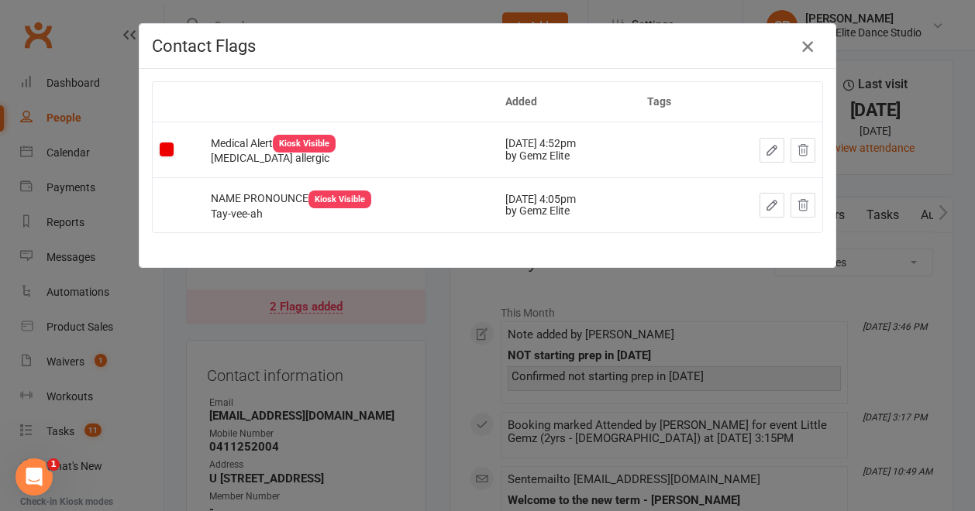
click at [800, 46] on icon "button" at bounding box center [807, 46] width 19 height 19
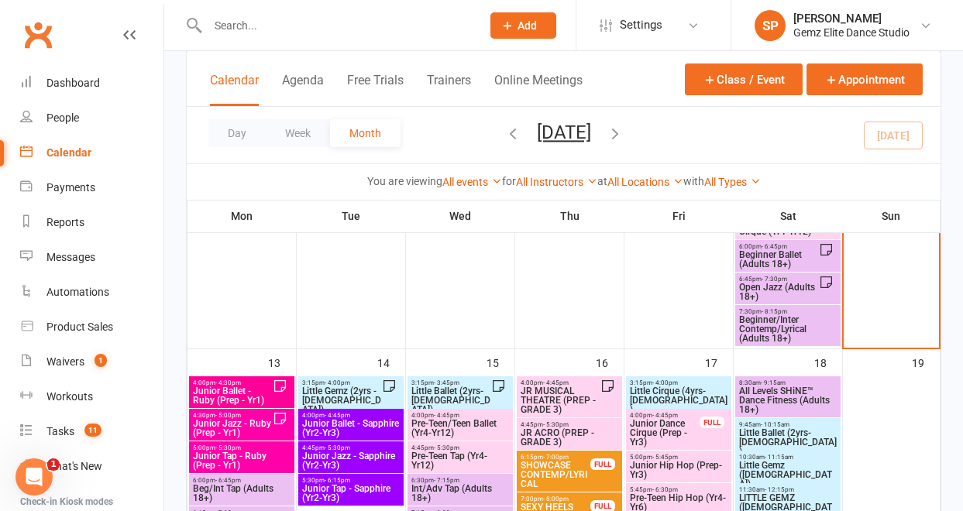
scroll to position [502, 0]
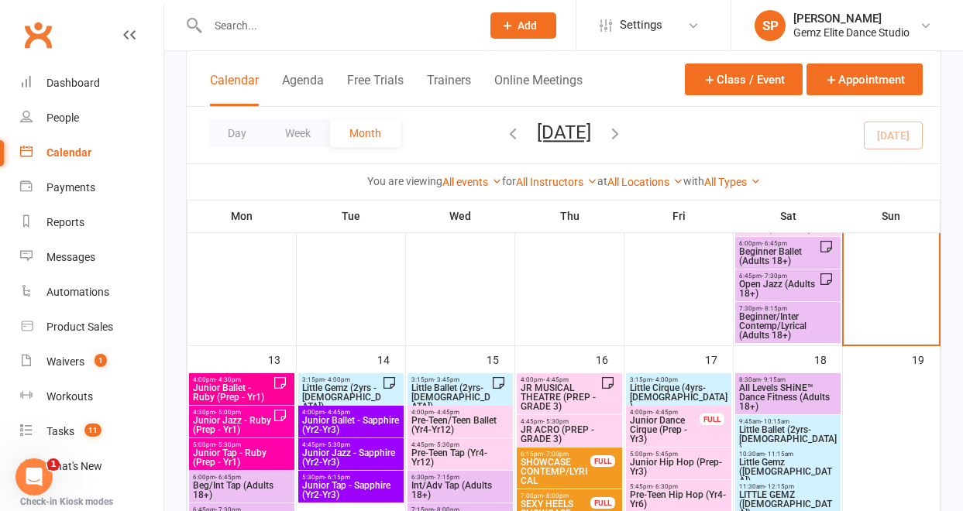
click at [354, 389] on span "Little Gemz (2yrs - [DEMOGRAPHIC_DATA])" at bounding box center [341, 397] width 81 height 28
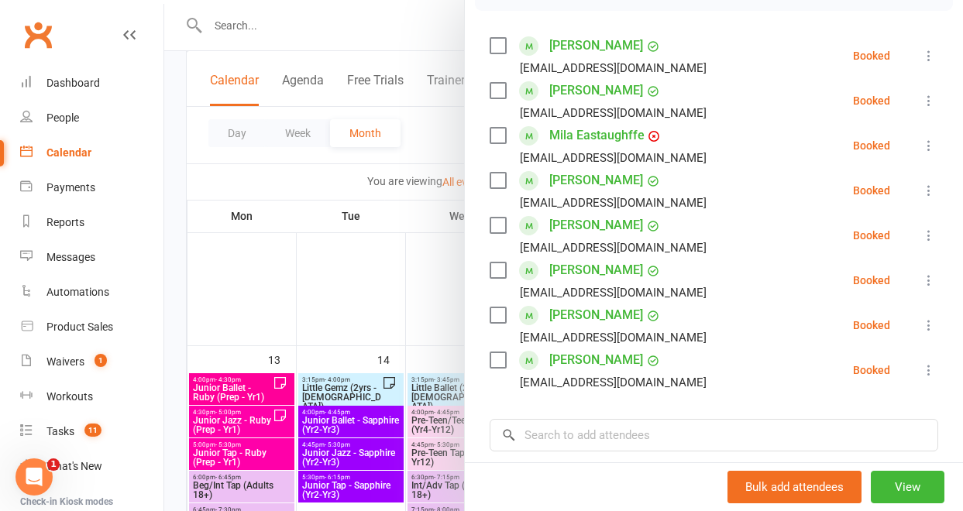
scroll to position [253, 0]
